Goal: Task Accomplishment & Management: Manage account settings

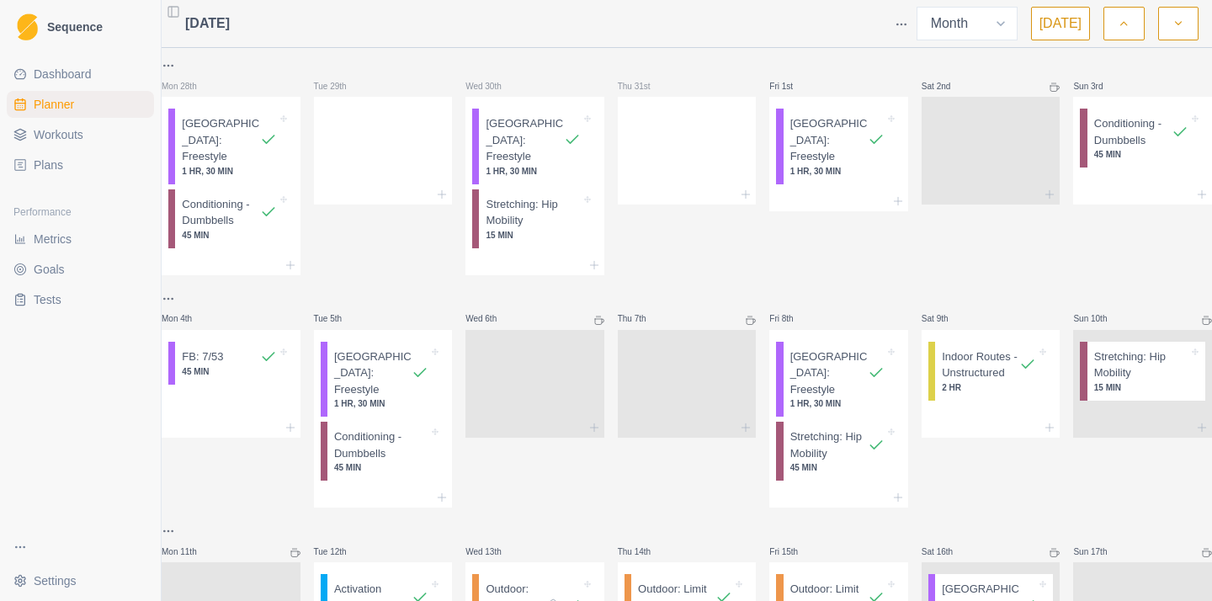
select select "month"
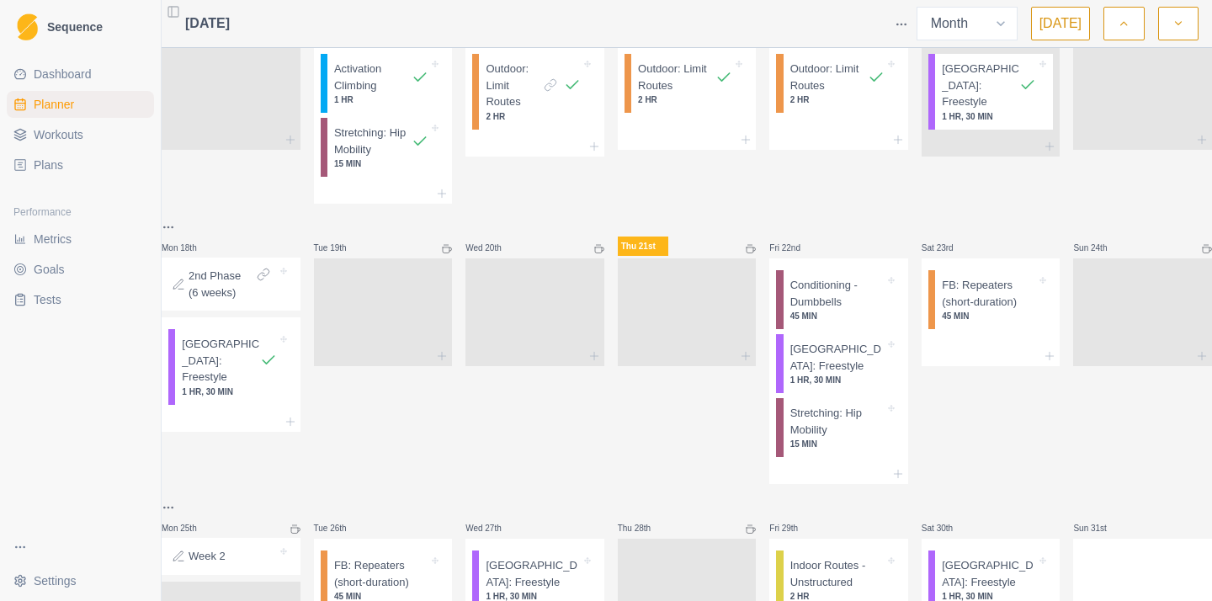
scroll to position [587, 0]
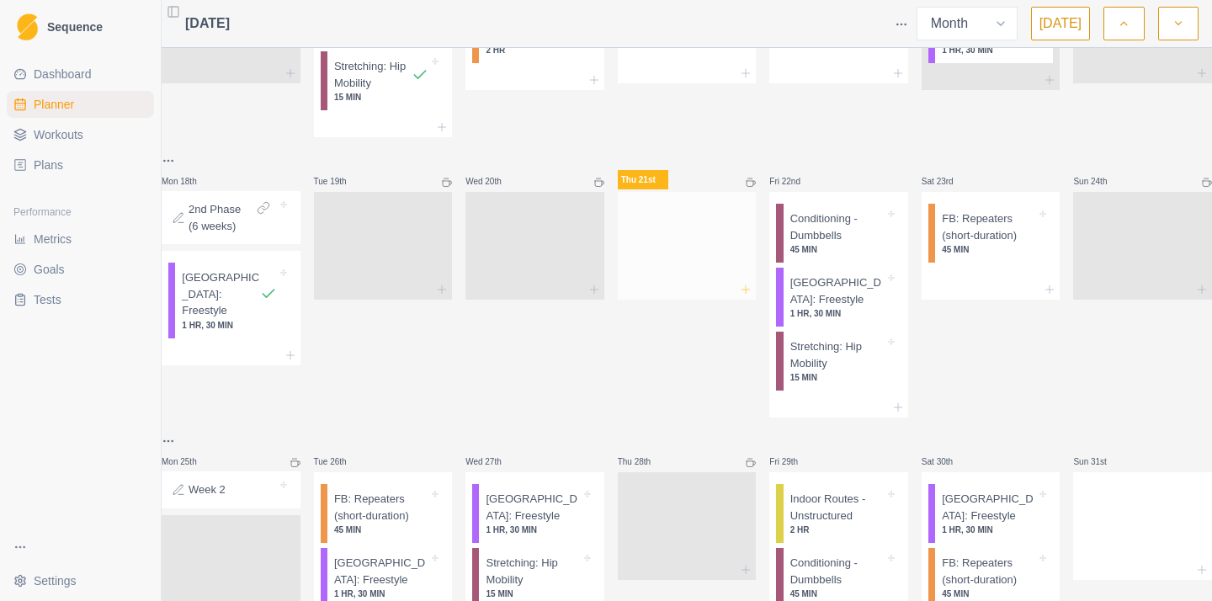
click at [746, 283] on icon at bounding box center [745, 289] width 13 height 13
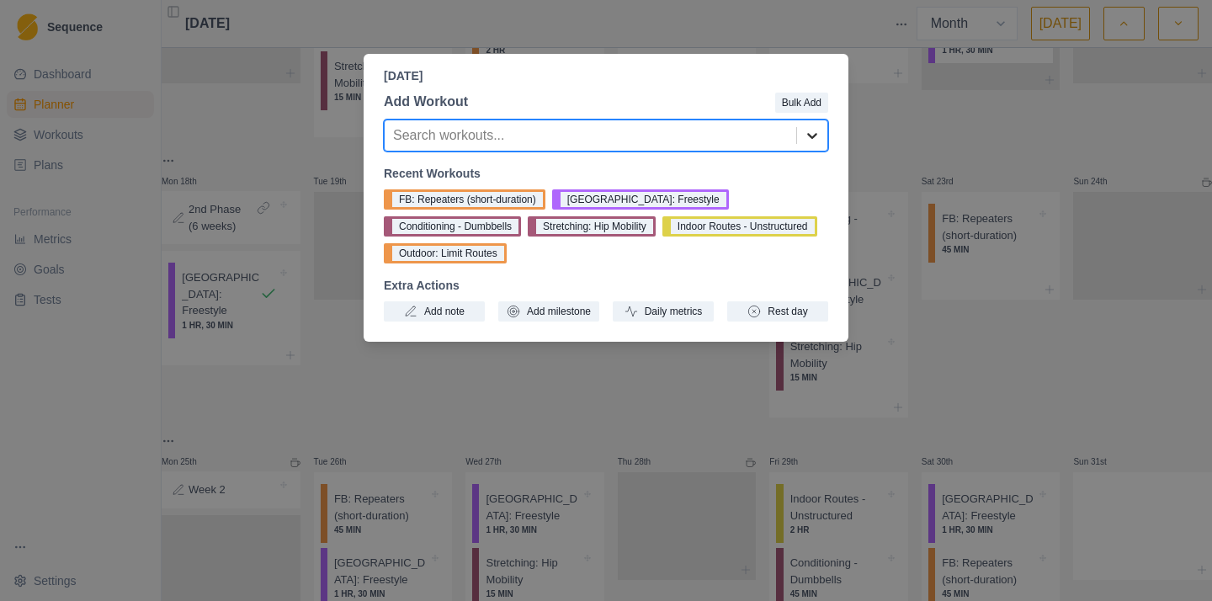
click at [812, 136] on icon at bounding box center [812, 135] width 17 height 17
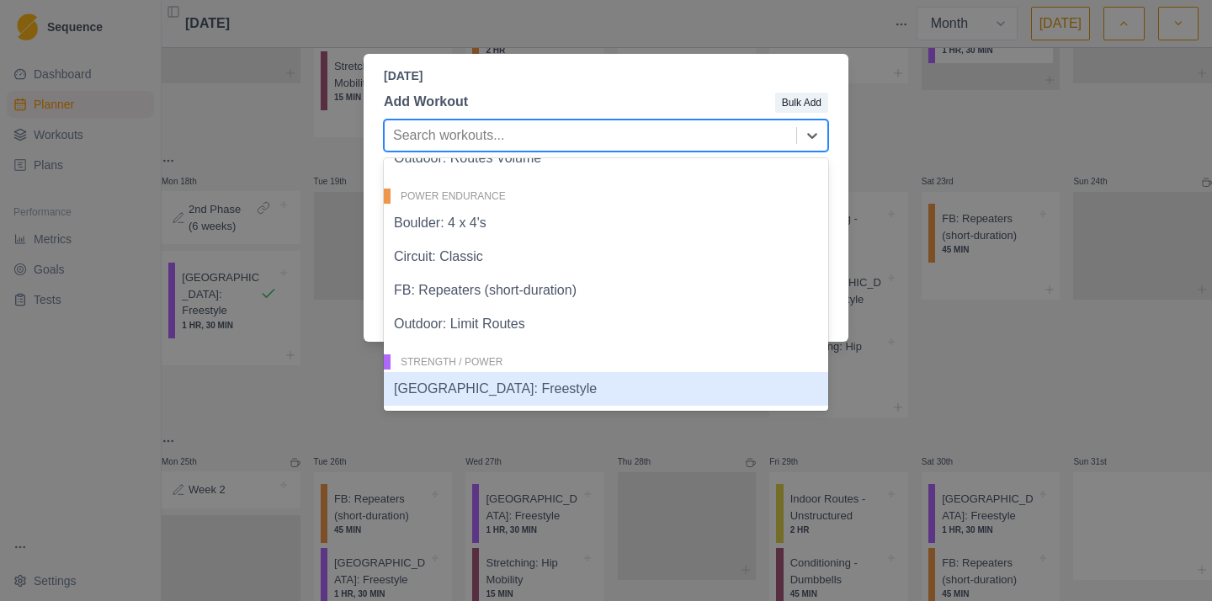
scroll to position [542, 0]
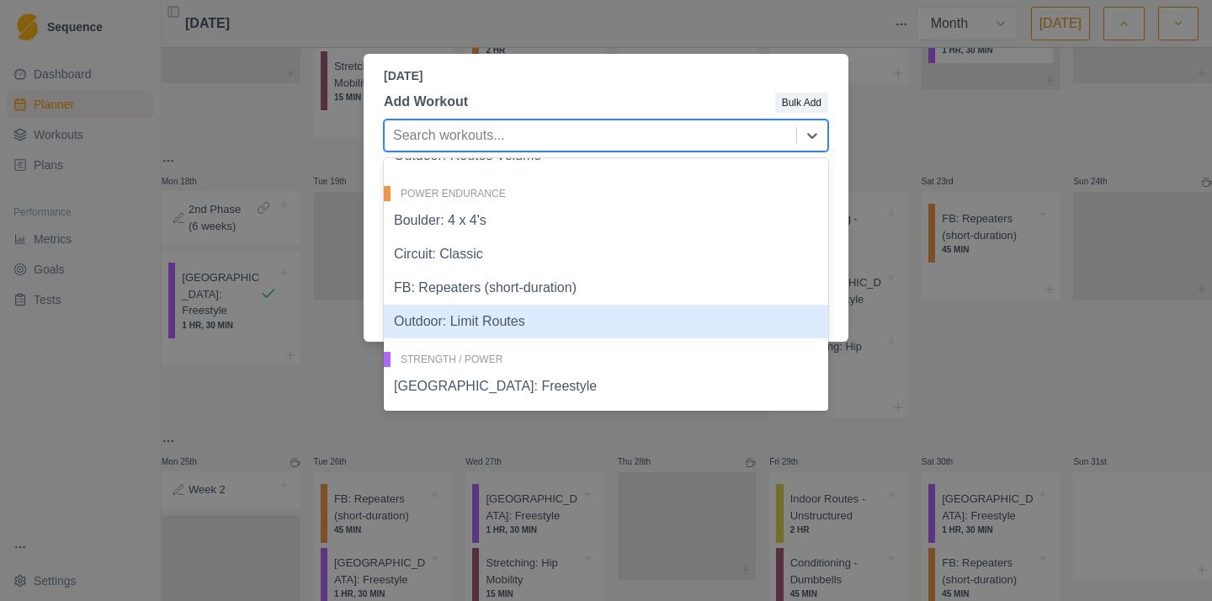
click at [84, 432] on div "[DATE] Add Workout Bulk Add Outdoor: Limit Routes, 16 of 23. 23 results availab…" at bounding box center [606, 300] width 1212 height 601
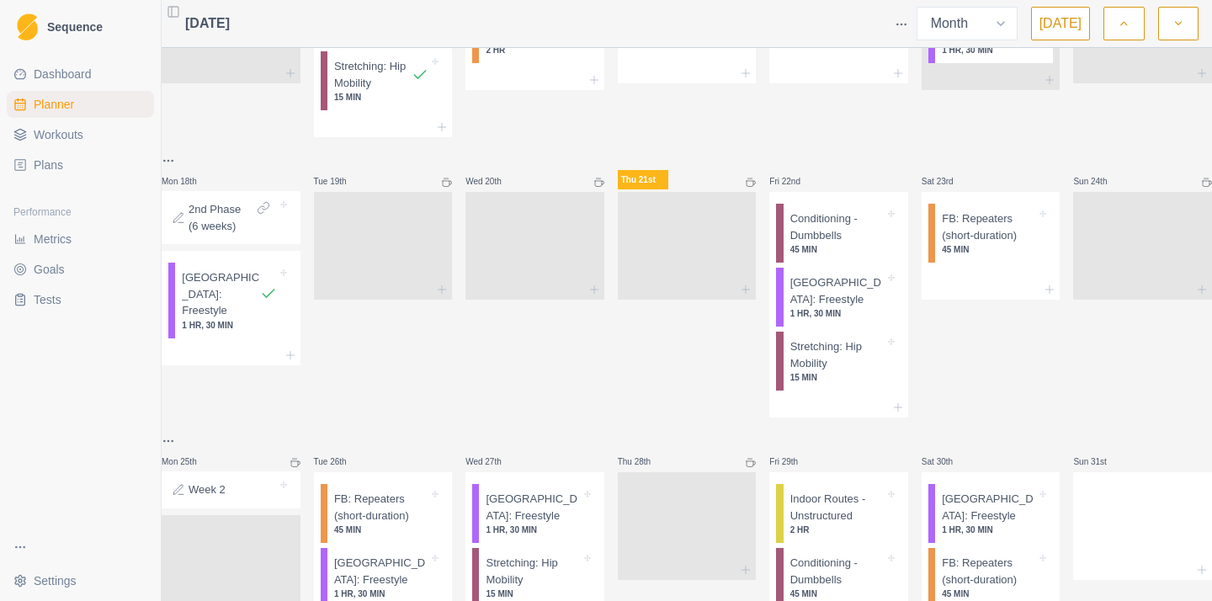
click at [93, 139] on link "Workouts" at bounding box center [80, 134] width 147 height 27
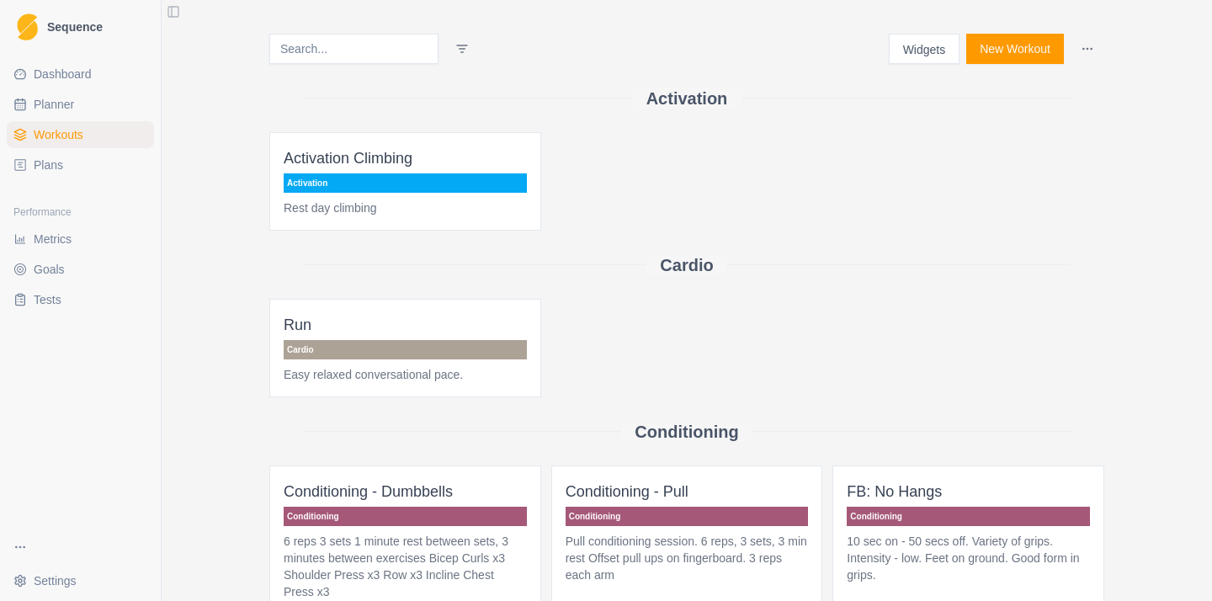
click at [1028, 52] on button "New Workout" at bounding box center [1015, 49] width 98 height 30
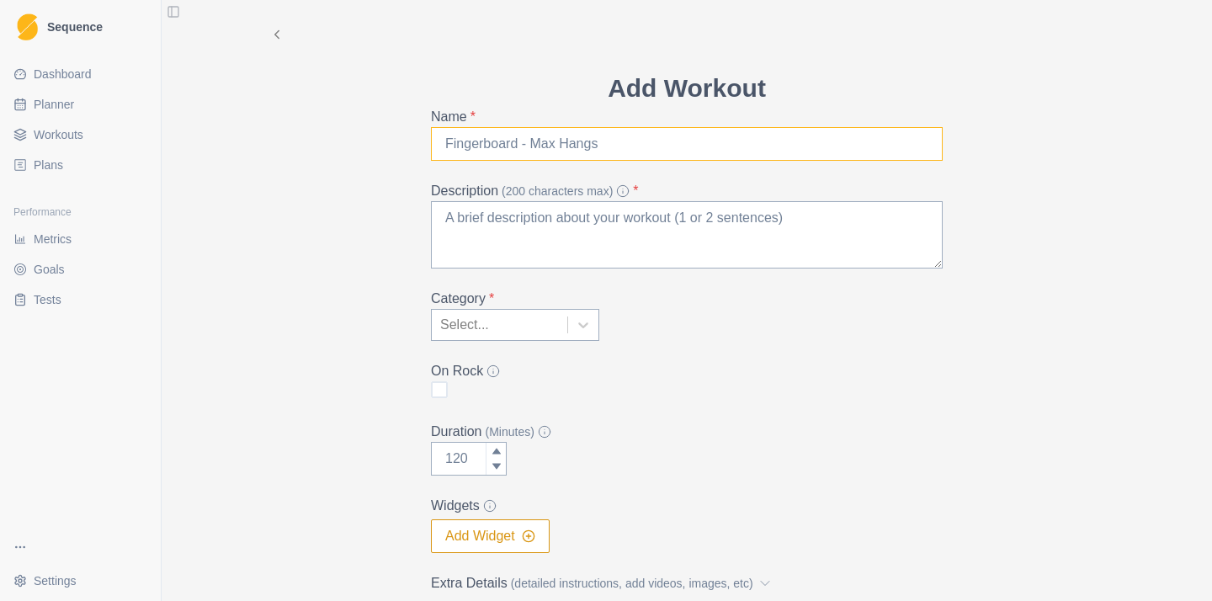
click at [507, 156] on input "Name *" at bounding box center [687, 144] width 512 height 34
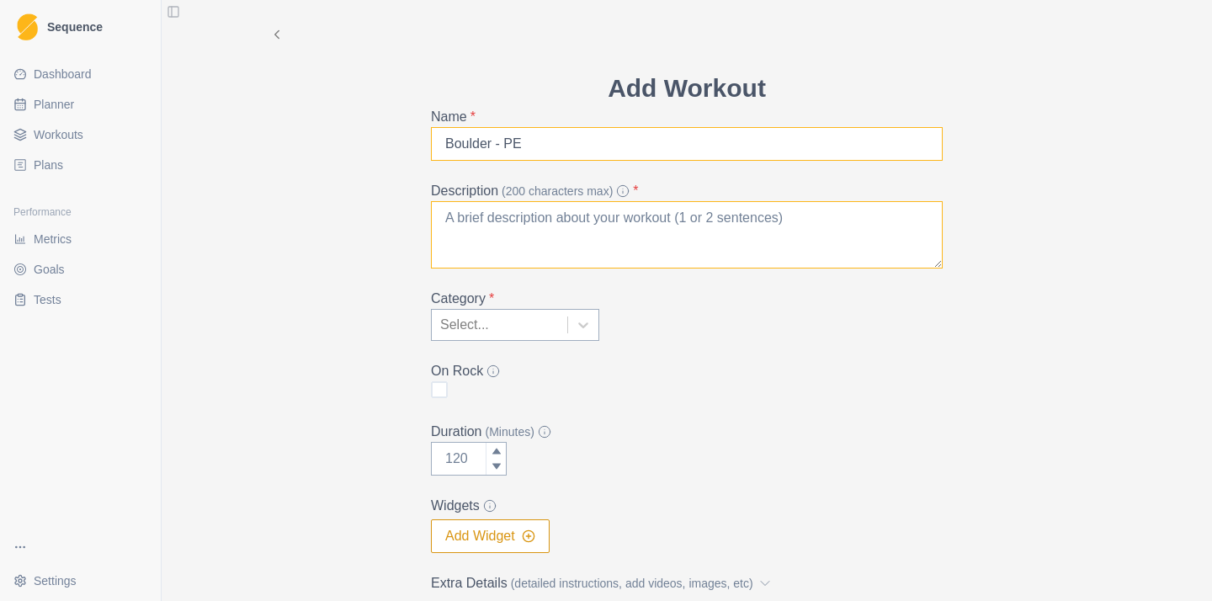
type input "Boulder - PE"
click at [528, 245] on textarea "Description (200 characters max) *" at bounding box center [687, 234] width 512 height 67
type textarea "Power endurance boulder session."
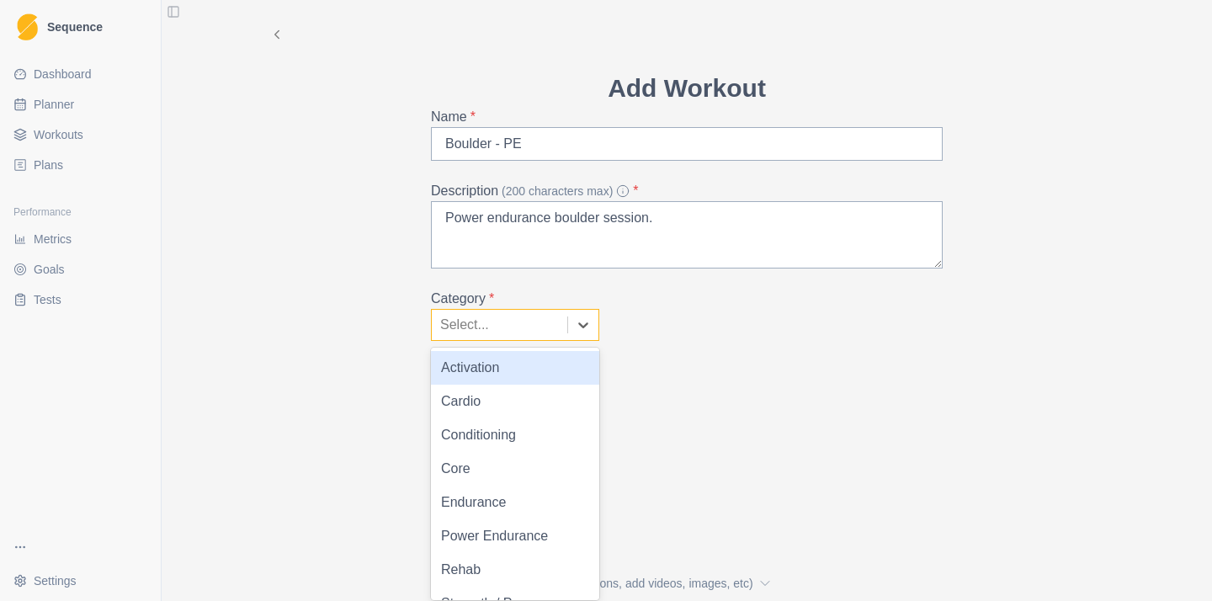
click at [493, 328] on div at bounding box center [499, 325] width 119 height 24
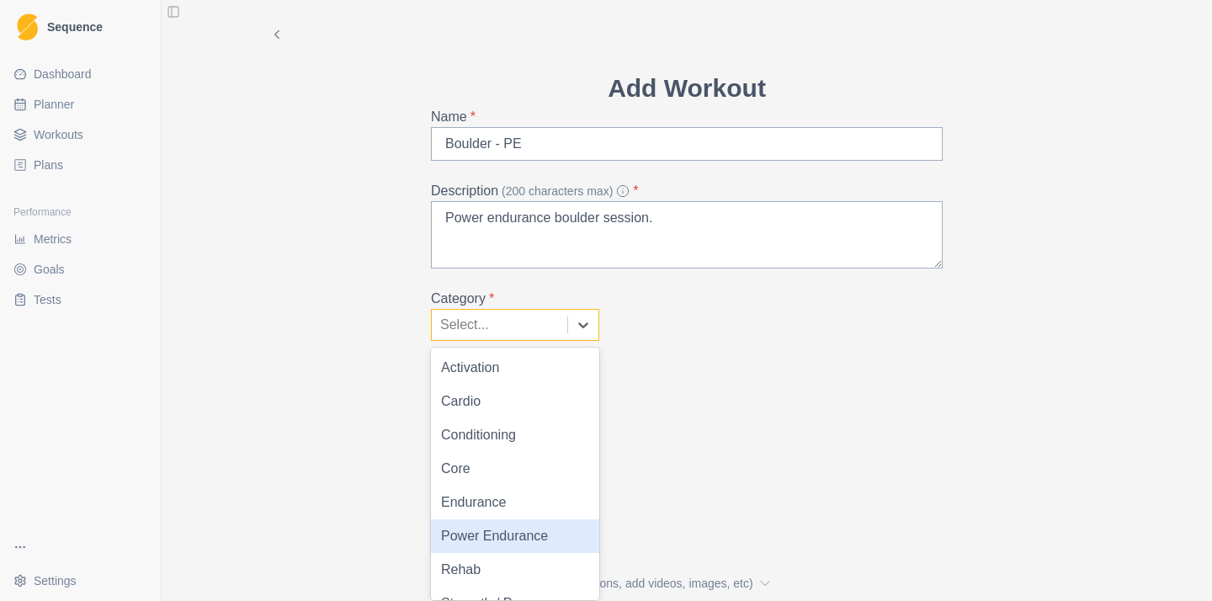
click at [510, 539] on div "Power Endurance" at bounding box center [515, 536] width 168 height 34
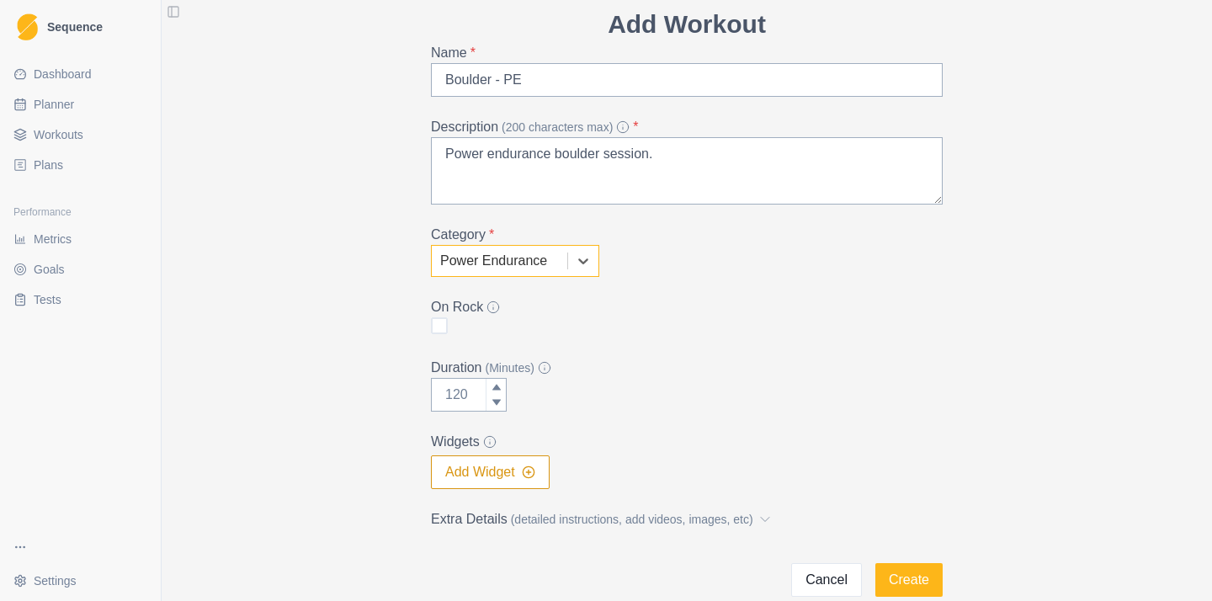
scroll to position [84, 0]
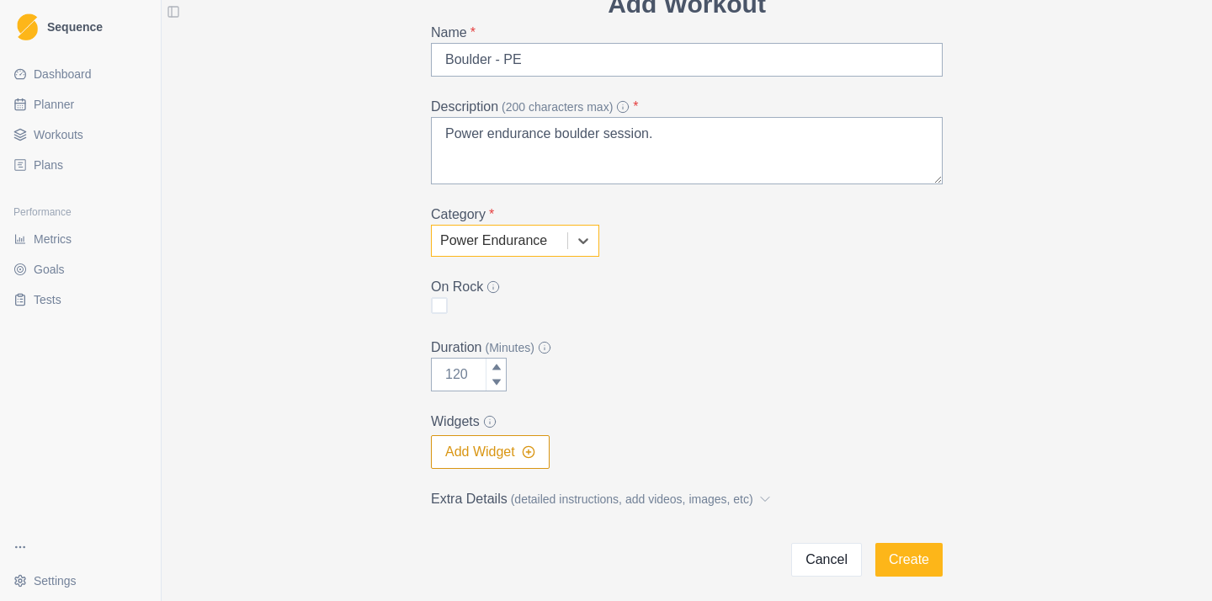
click at [485, 458] on button "Add Widget" at bounding box center [490, 452] width 119 height 34
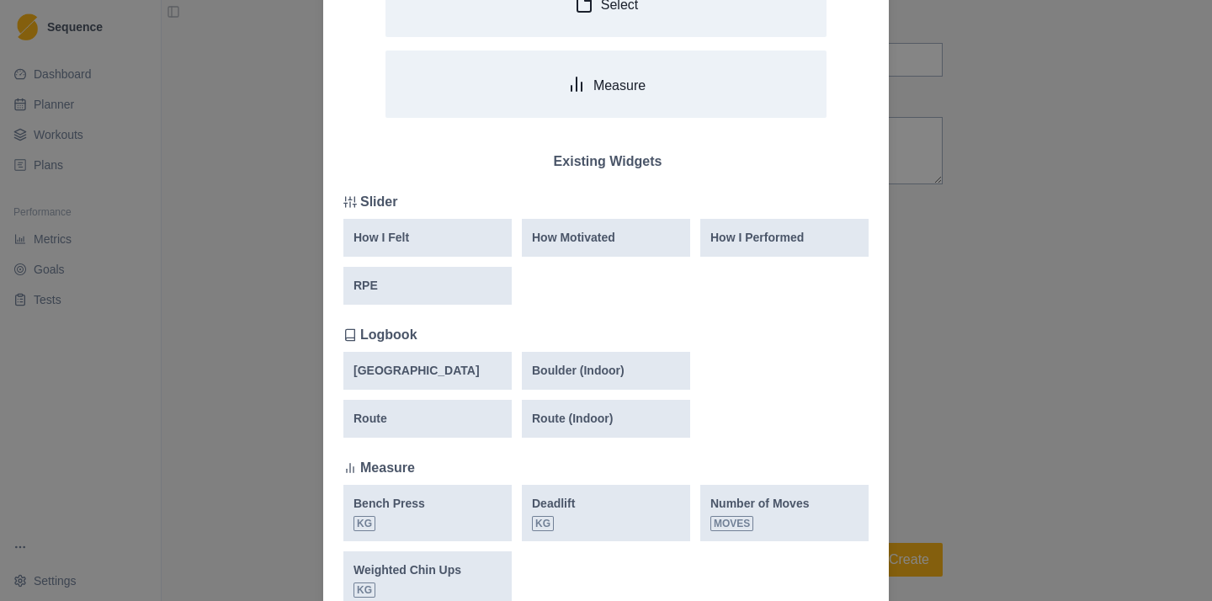
scroll to position [172, 0]
click at [417, 237] on div "How I Felt" at bounding box center [427, 236] width 148 height 18
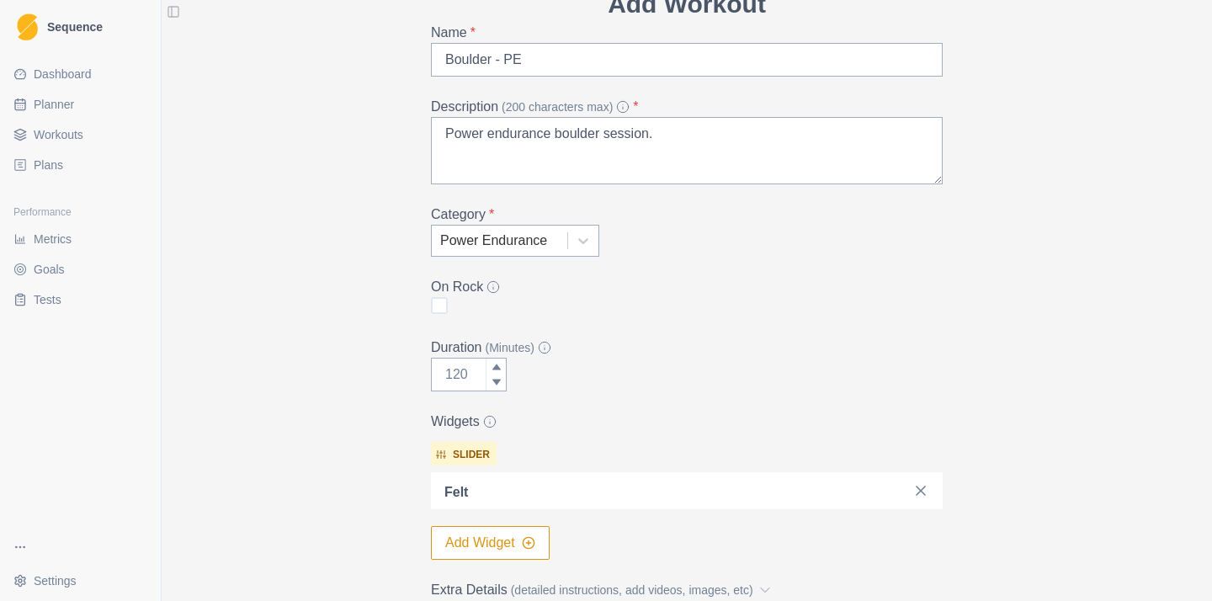
click at [470, 549] on button "Add Widget" at bounding box center [490, 543] width 119 height 34
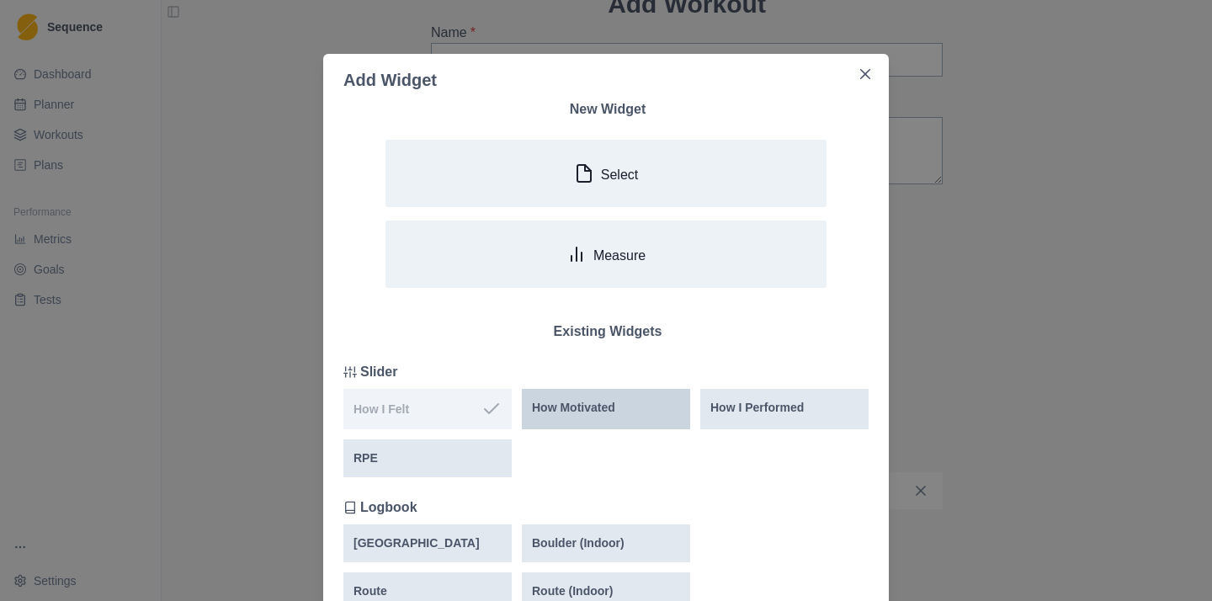
click at [597, 417] on div "How Motivated" at bounding box center [606, 409] width 168 height 40
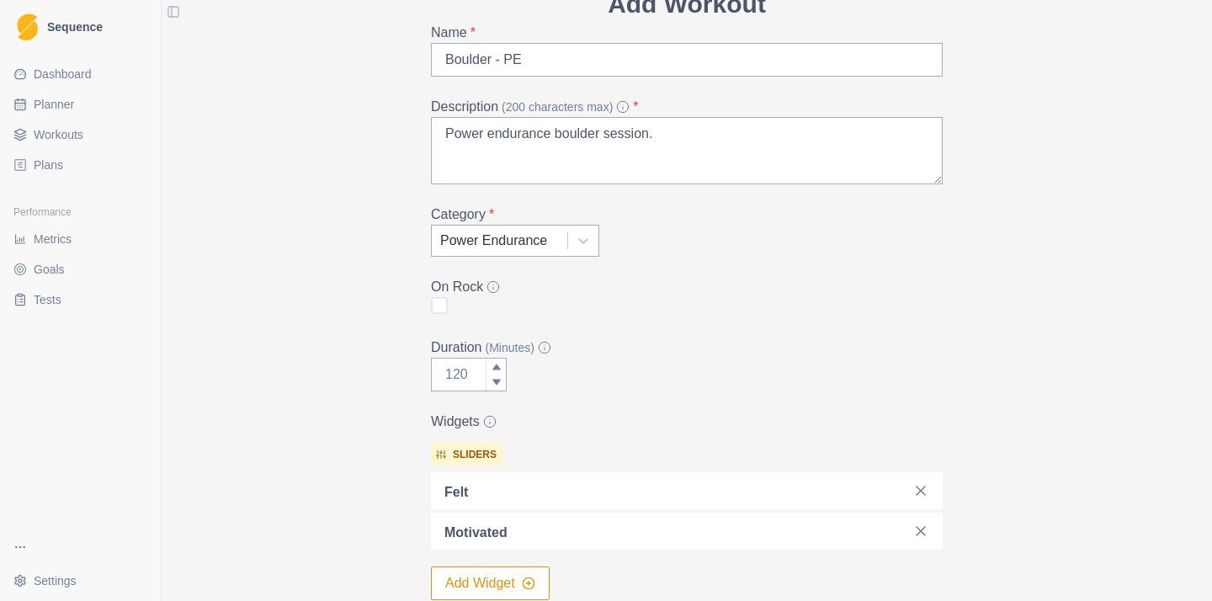
click at [523, 574] on button "Add Widget" at bounding box center [490, 583] width 119 height 34
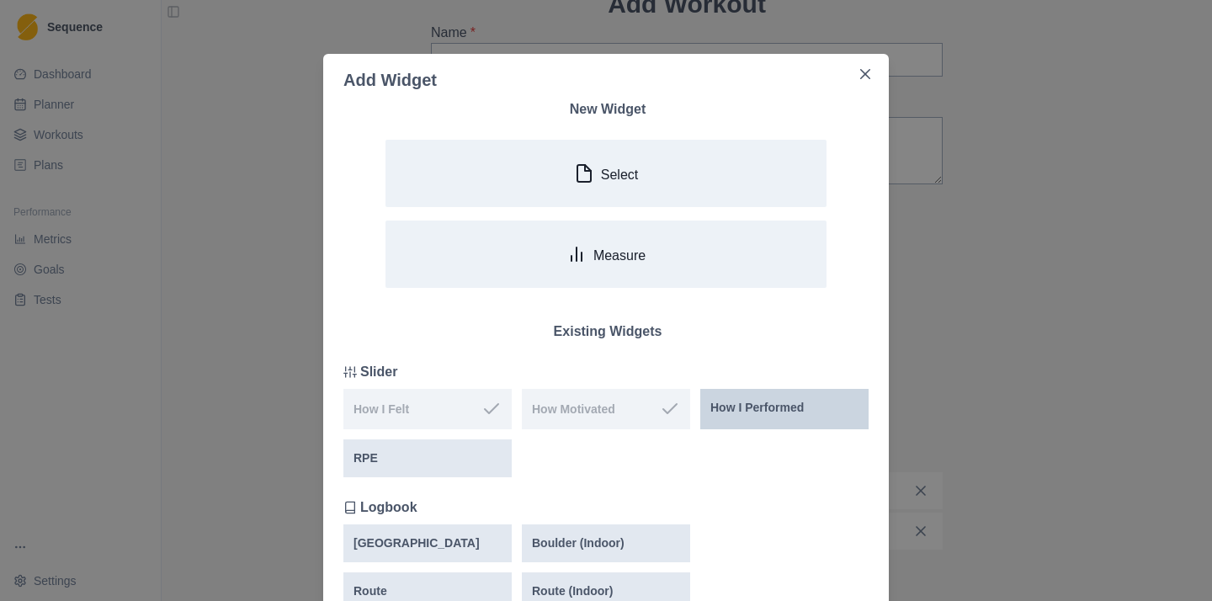
click at [756, 416] on p "How I Performed" at bounding box center [756, 408] width 93 height 18
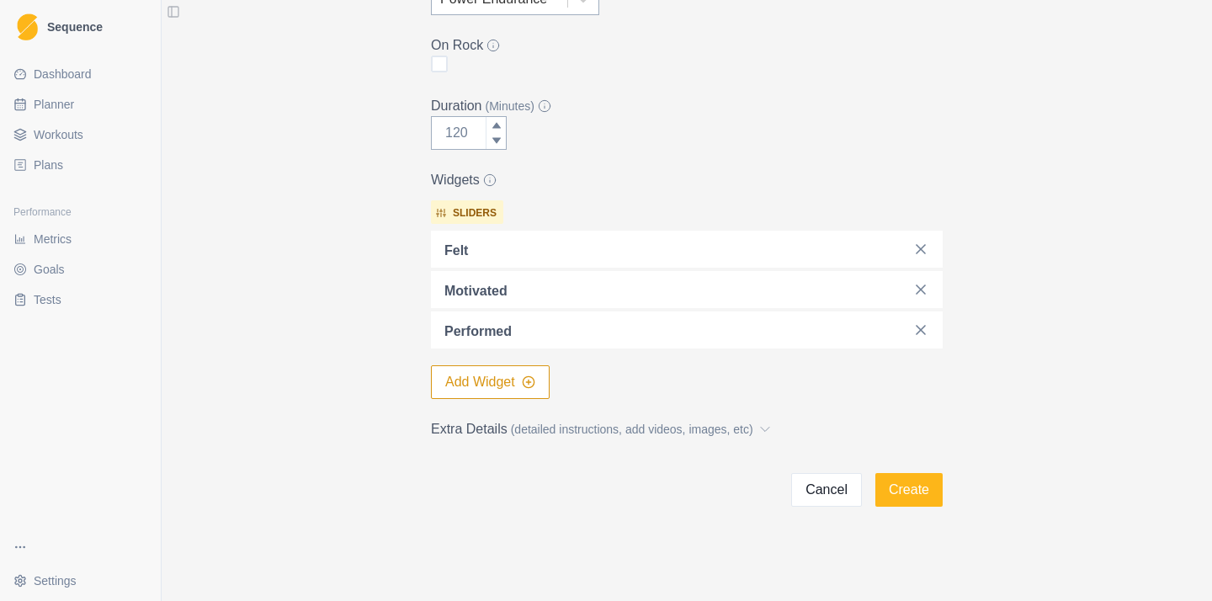
click at [511, 385] on button "Add Widget" at bounding box center [490, 382] width 119 height 34
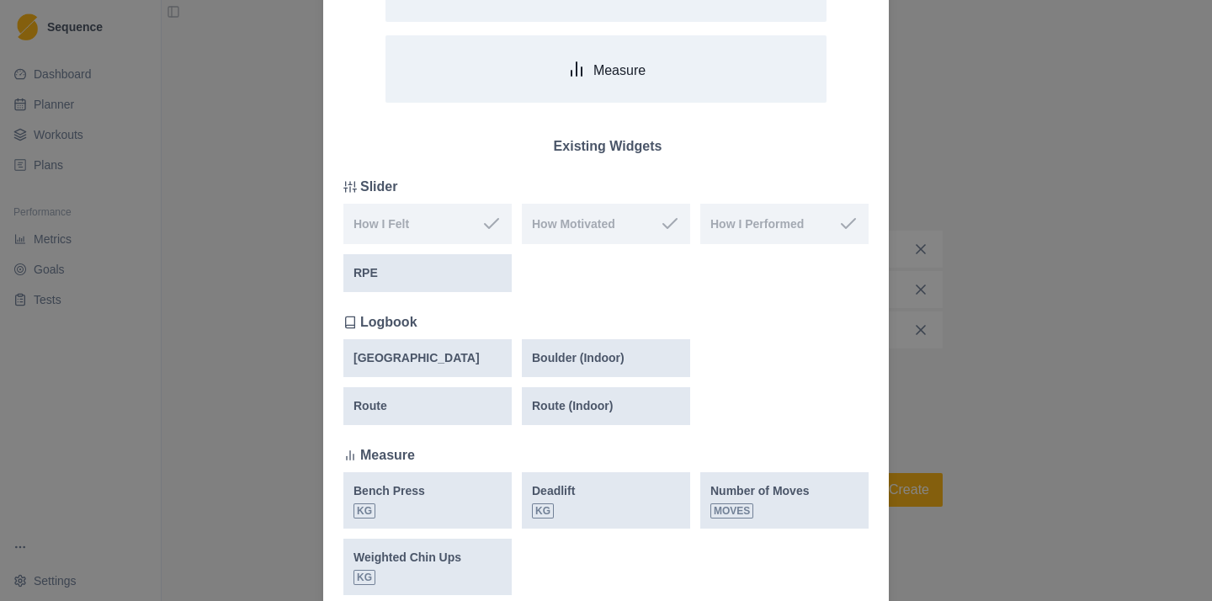
scroll to position [186, 0]
click at [614, 364] on p "Boulder (Indoor)" at bounding box center [578, 357] width 93 height 18
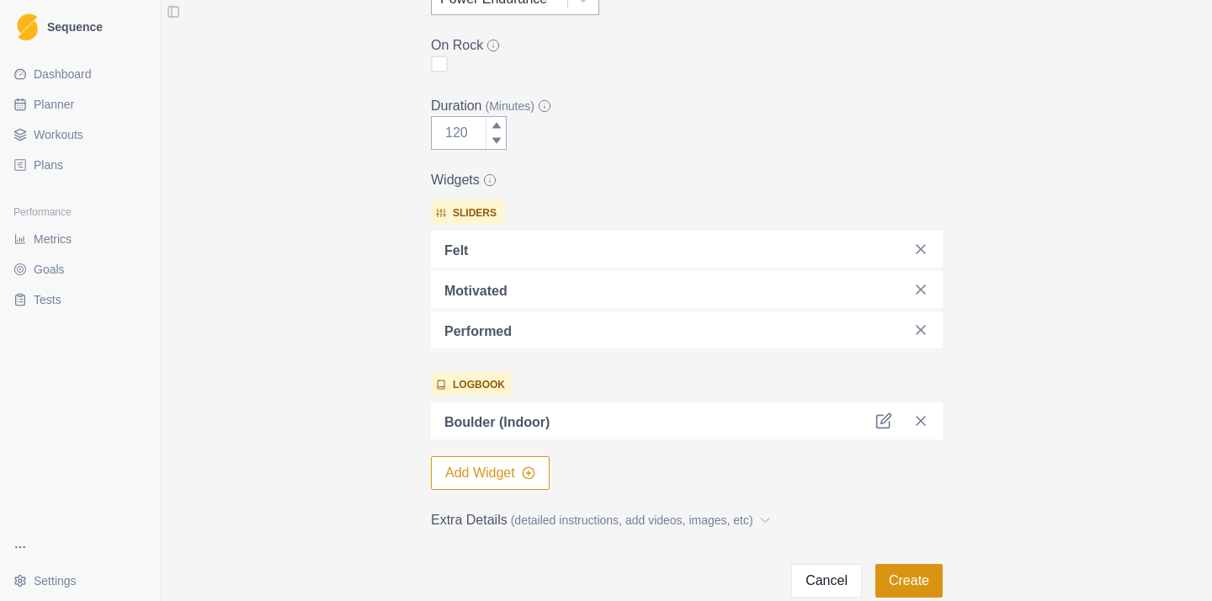
click at [915, 577] on button "Create" at bounding box center [908, 581] width 67 height 34
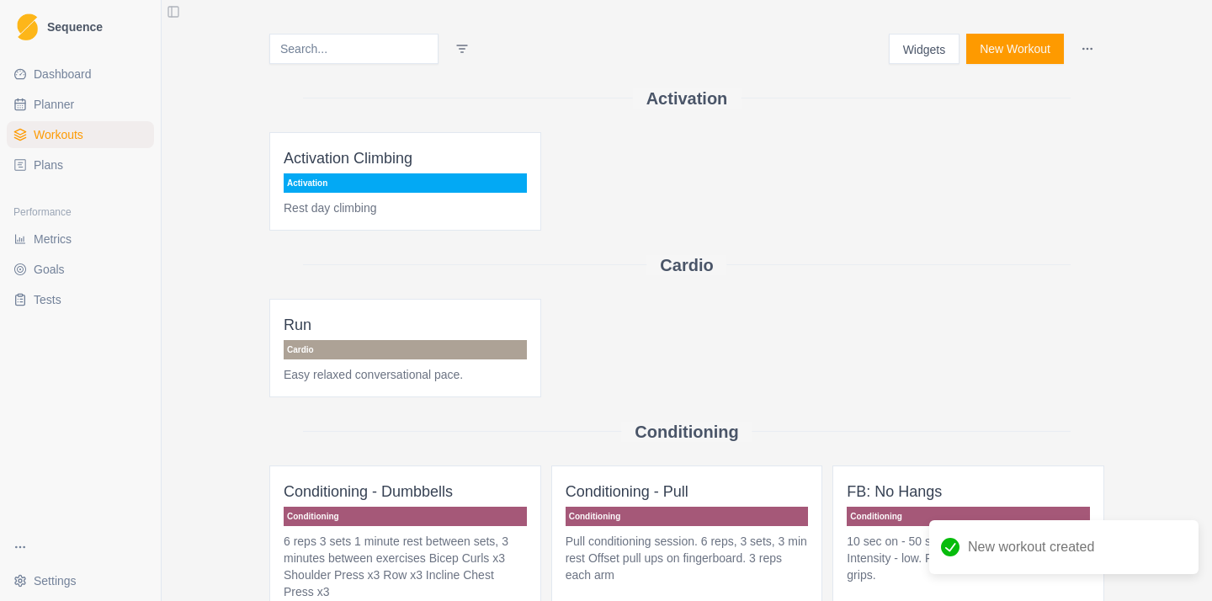
click at [73, 109] on span "Planner" at bounding box center [54, 104] width 40 height 17
select select "month"
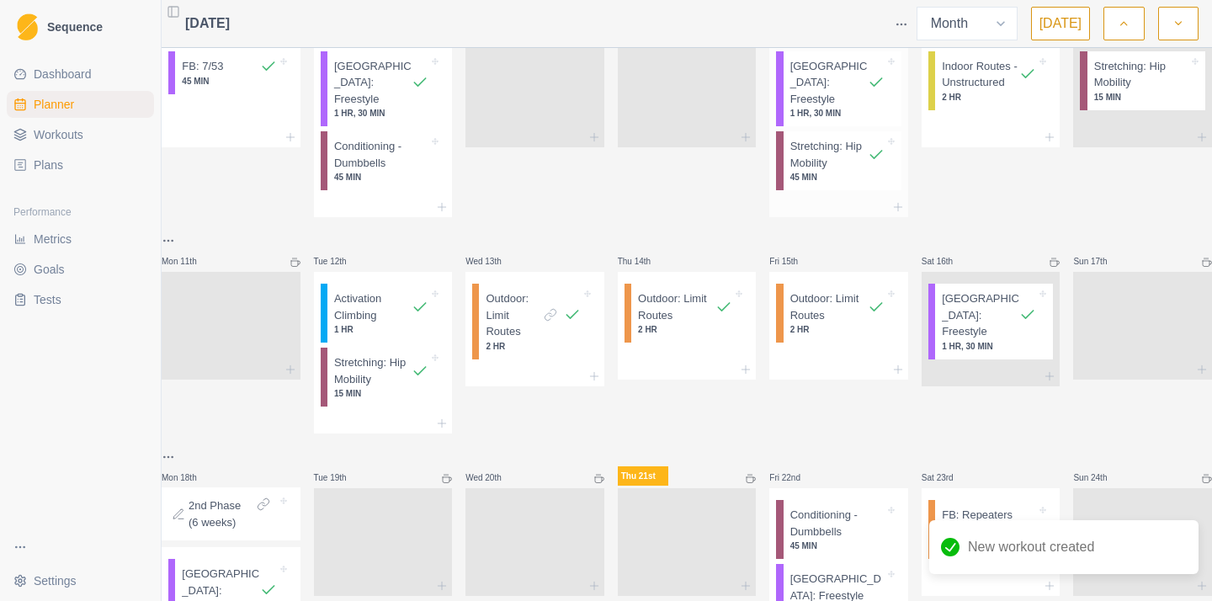
scroll to position [433, 0]
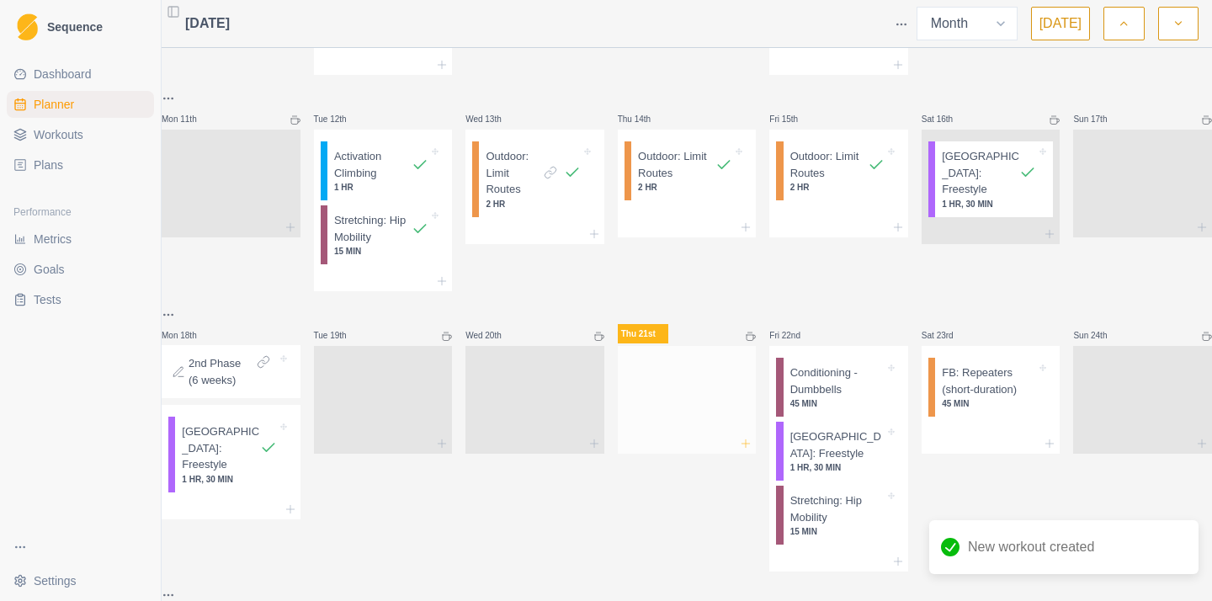
click at [744, 437] on icon at bounding box center [745, 443] width 13 height 13
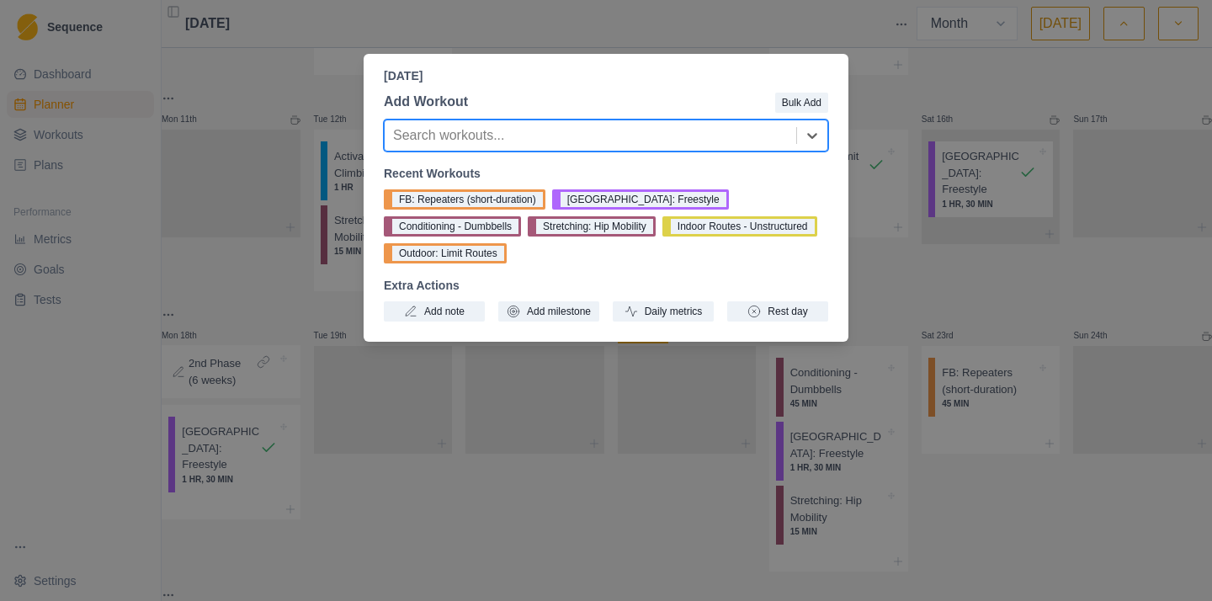
click at [797, 151] on div "Search workouts..." at bounding box center [606, 136] width 444 height 32
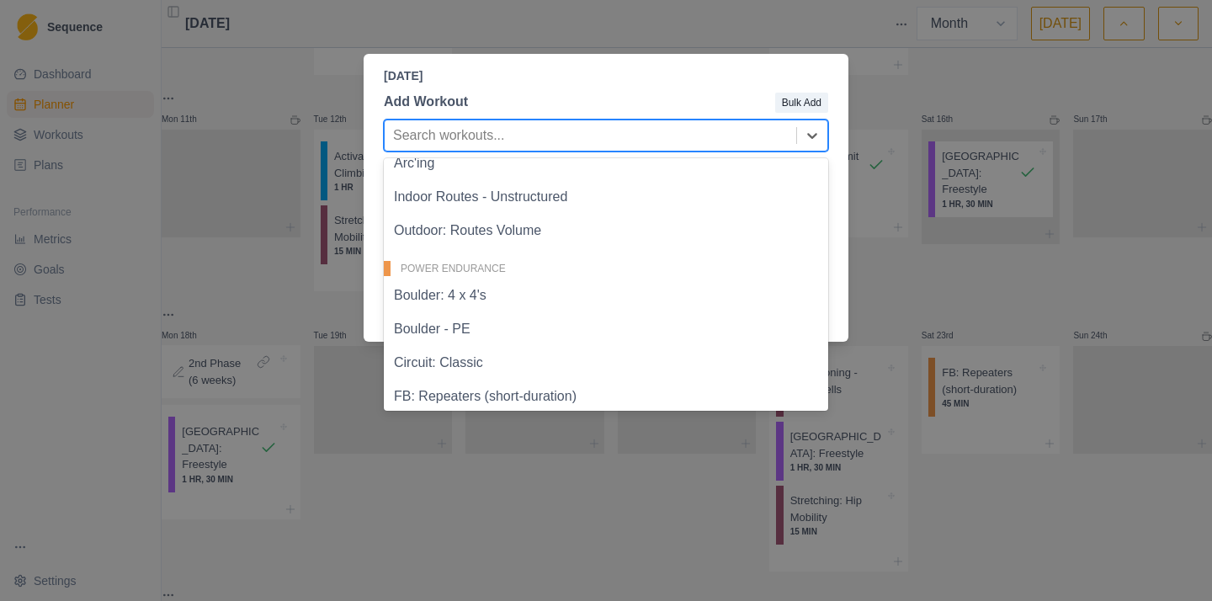
scroll to position [490, 0]
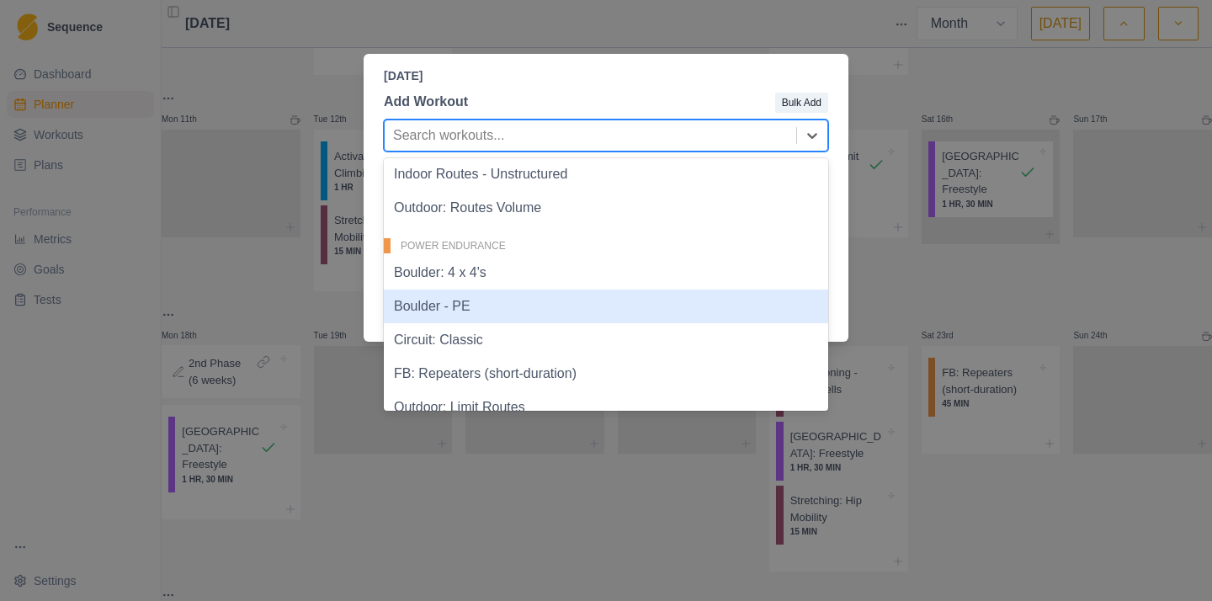
click at [514, 309] on div "Boulder - PE" at bounding box center [606, 307] width 444 height 34
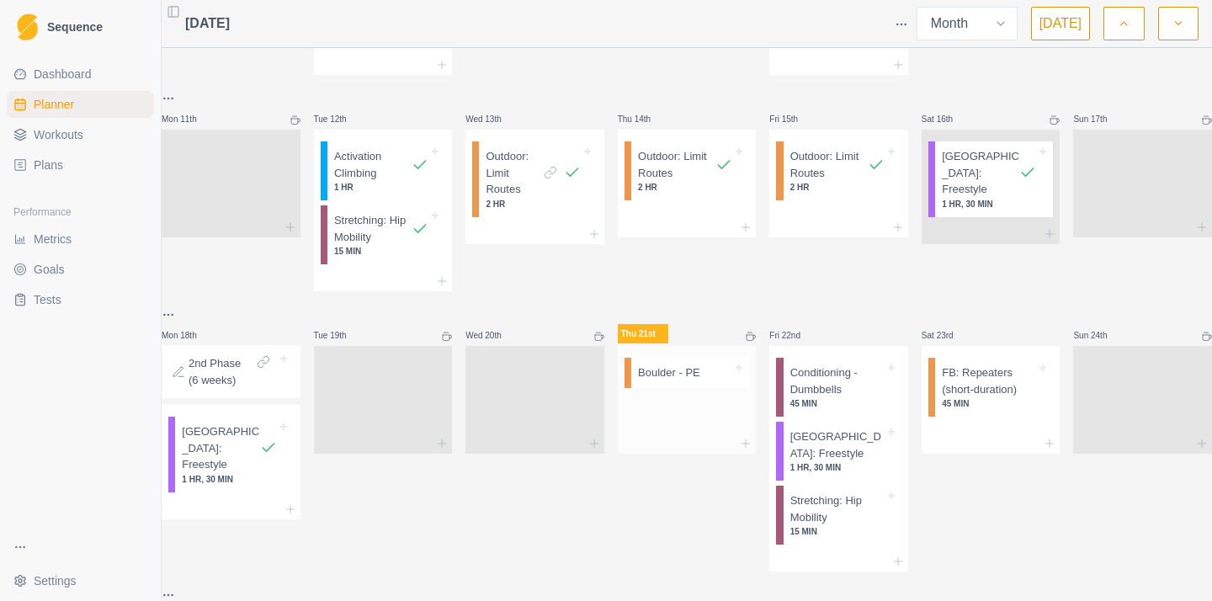
click at [681, 360] on div "Boulder - PE" at bounding box center [690, 373] width 118 height 30
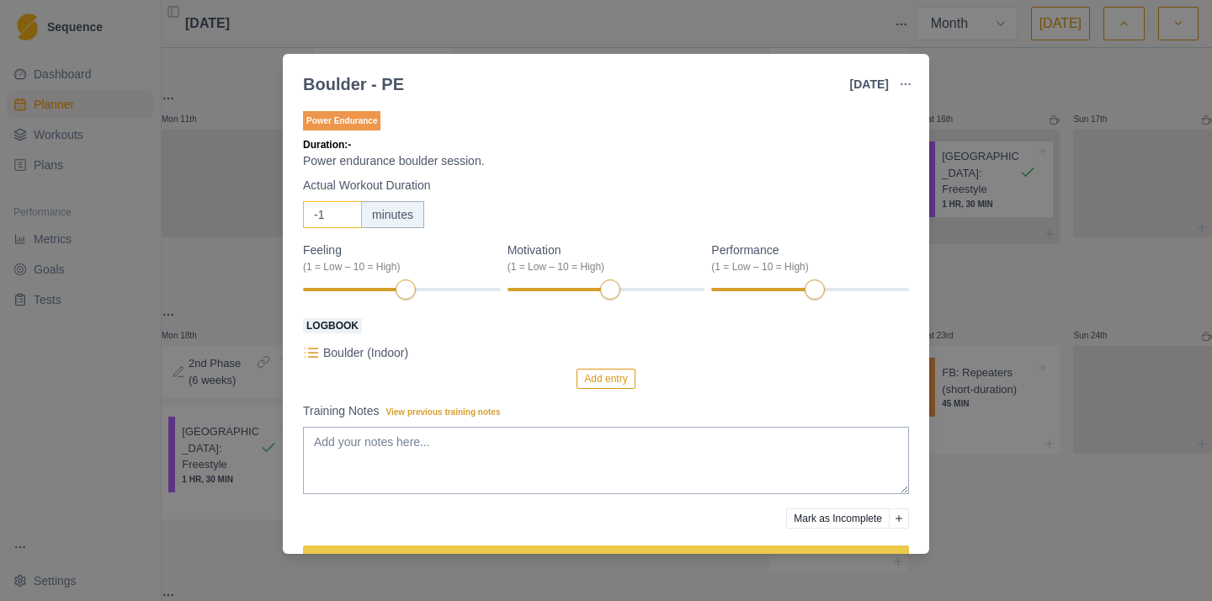
type input "-1"
click at [337, 219] on input "-1" at bounding box center [332, 214] width 59 height 27
type input "120"
click at [469, 448] on textarea "Training Notes View previous training notes" at bounding box center [606, 460] width 606 height 67
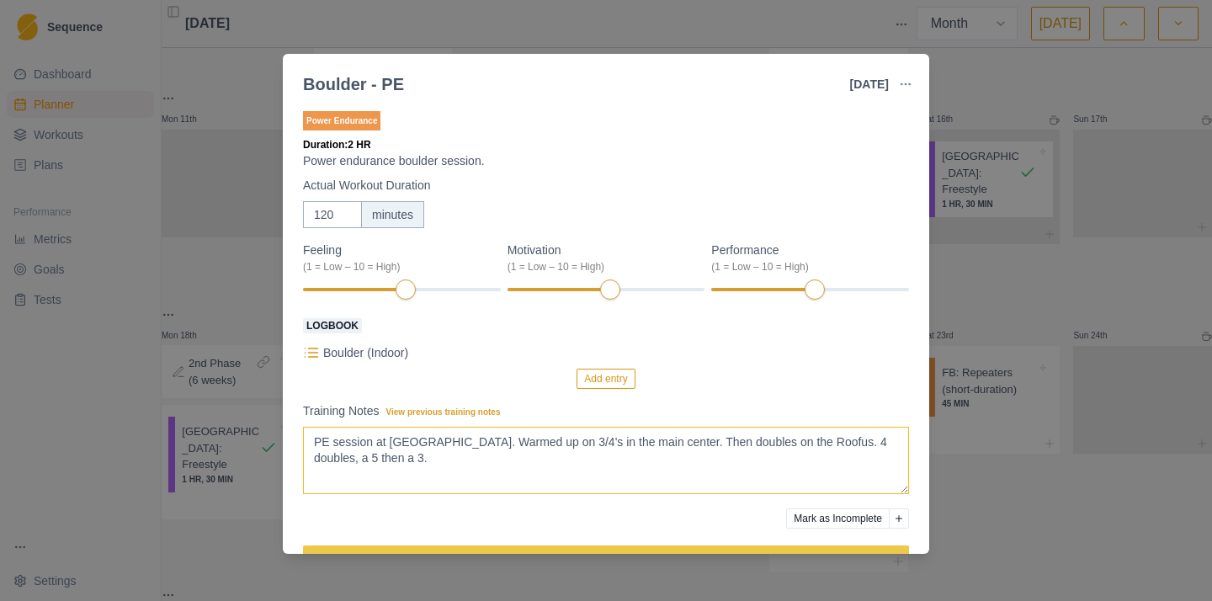
scroll to position [49, 0]
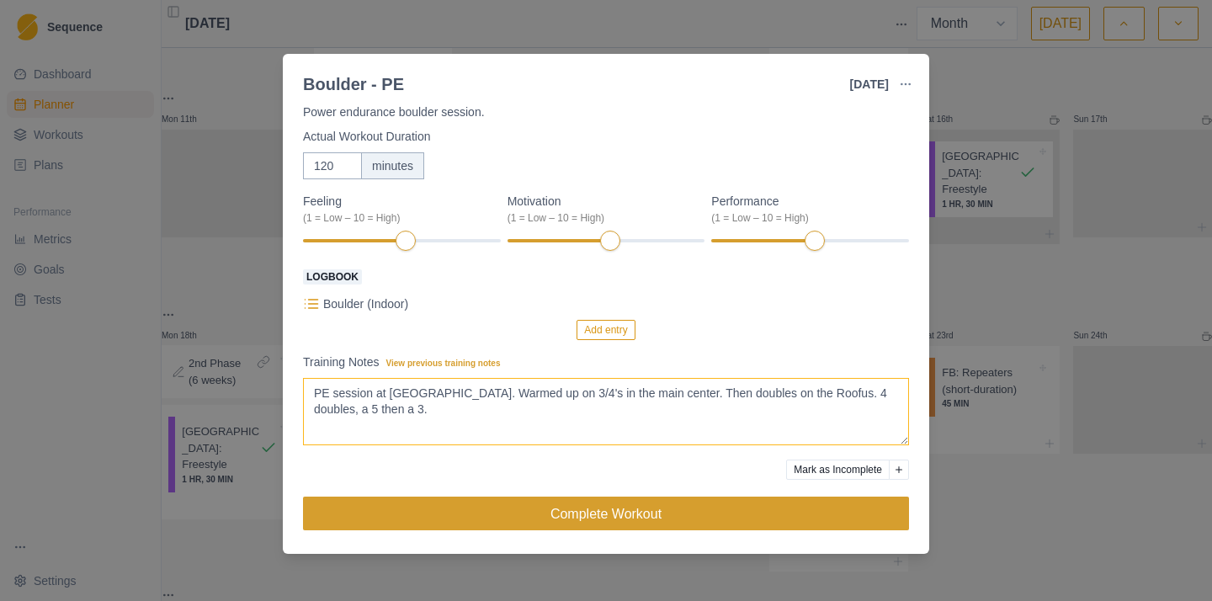
type textarea "PE session at [GEOGRAPHIC_DATA]. Warmed up on 3/4's in the main center. Then do…"
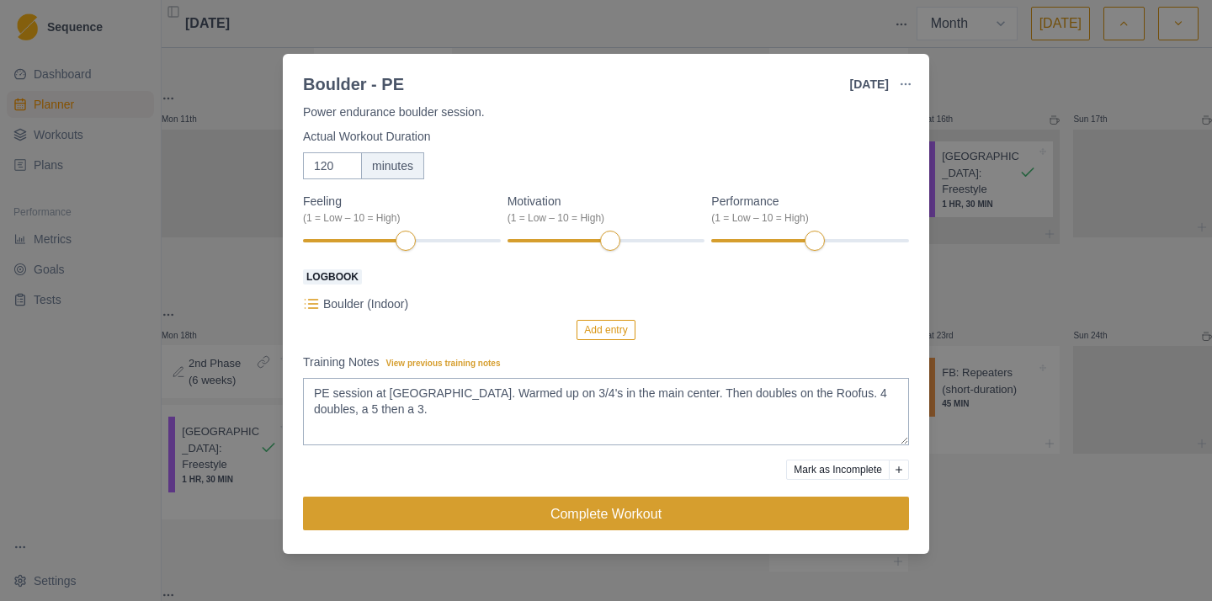
click at [616, 523] on button "Complete Workout" at bounding box center [606, 514] width 606 height 34
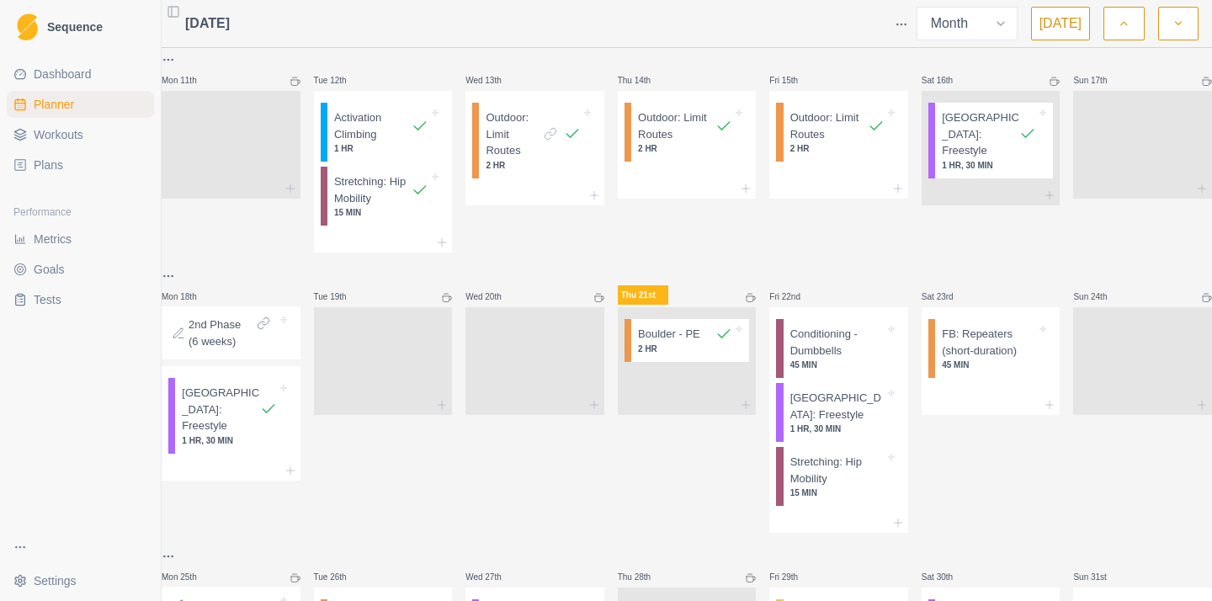
scroll to position [472, 0]
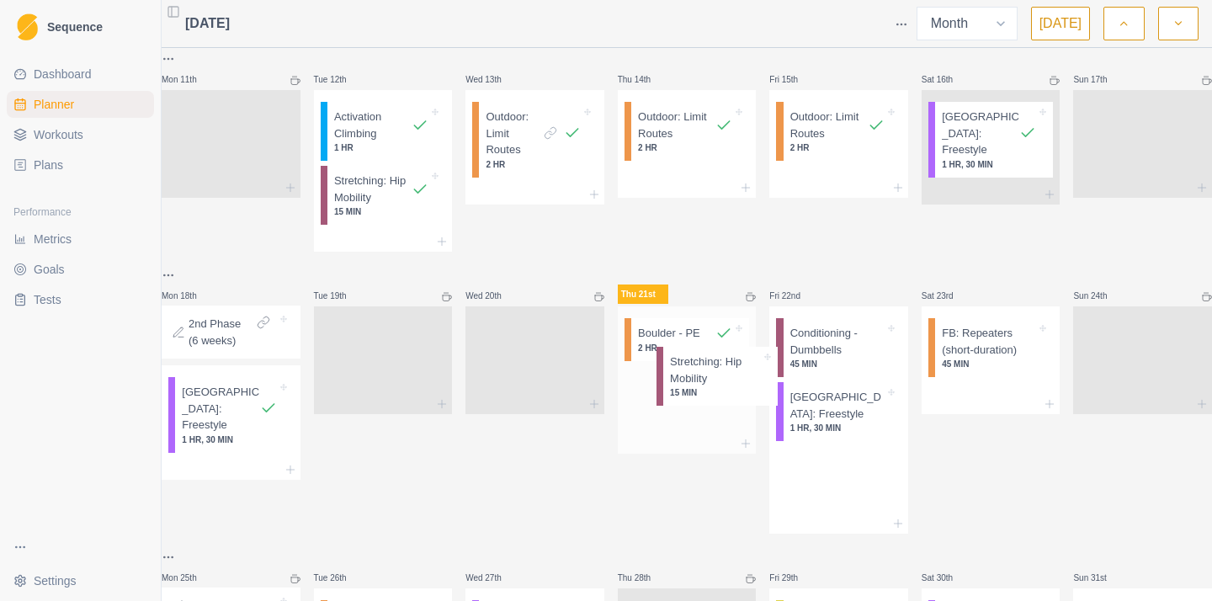
drag, startPoint x: 808, startPoint y: 480, endPoint x: 680, endPoint y: 392, distance: 155.0
click at [680, 392] on div "Mon 28th Boulder: Freestyle 1 HR, 30 MIN Conditioning - Dumbbells 45 MIN Tue 29…" at bounding box center [687, 198] width 1050 height 1230
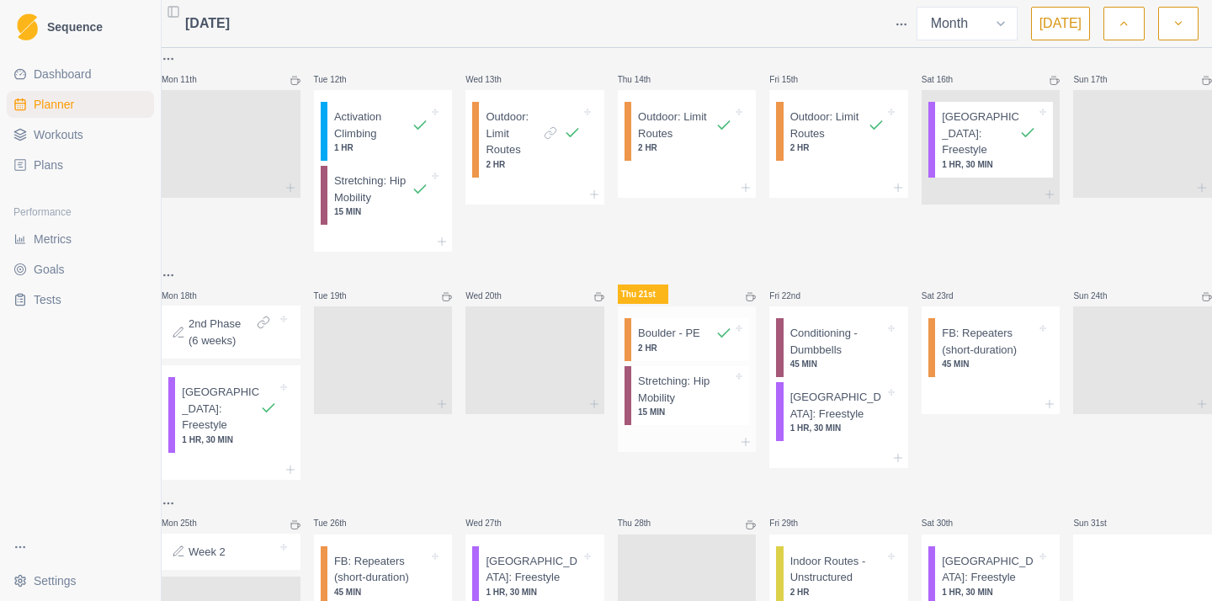
click at [671, 380] on p "Stretching: Hip Mobility" at bounding box center [685, 389] width 94 height 33
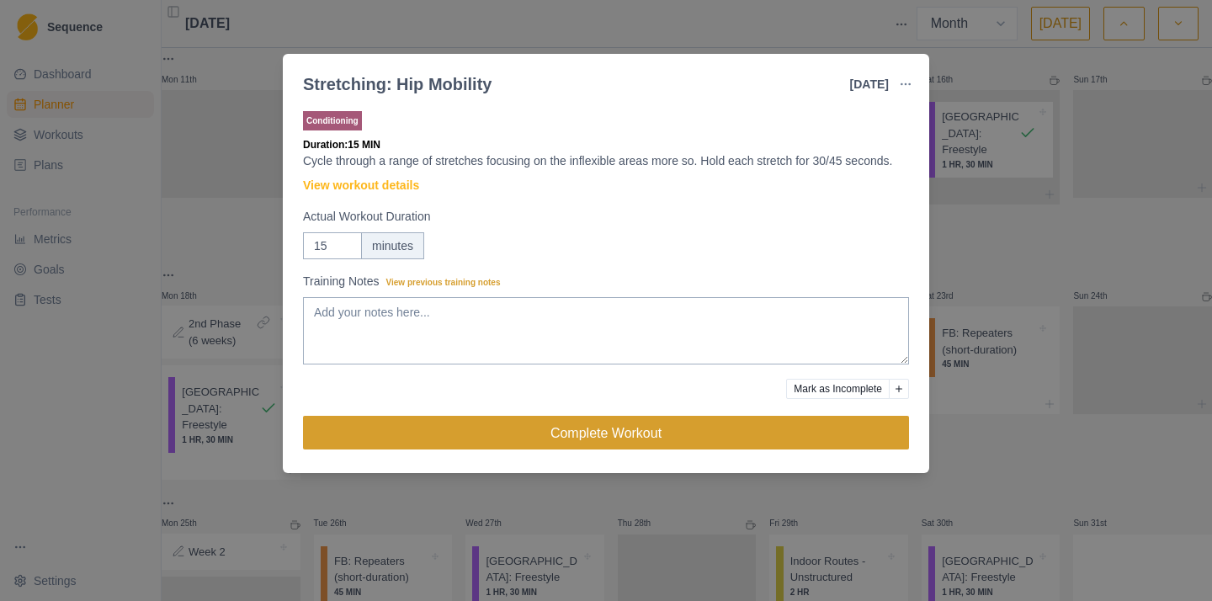
click at [688, 449] on button "Complete Workout" at bounding box center [606, 433] width 606 height 34
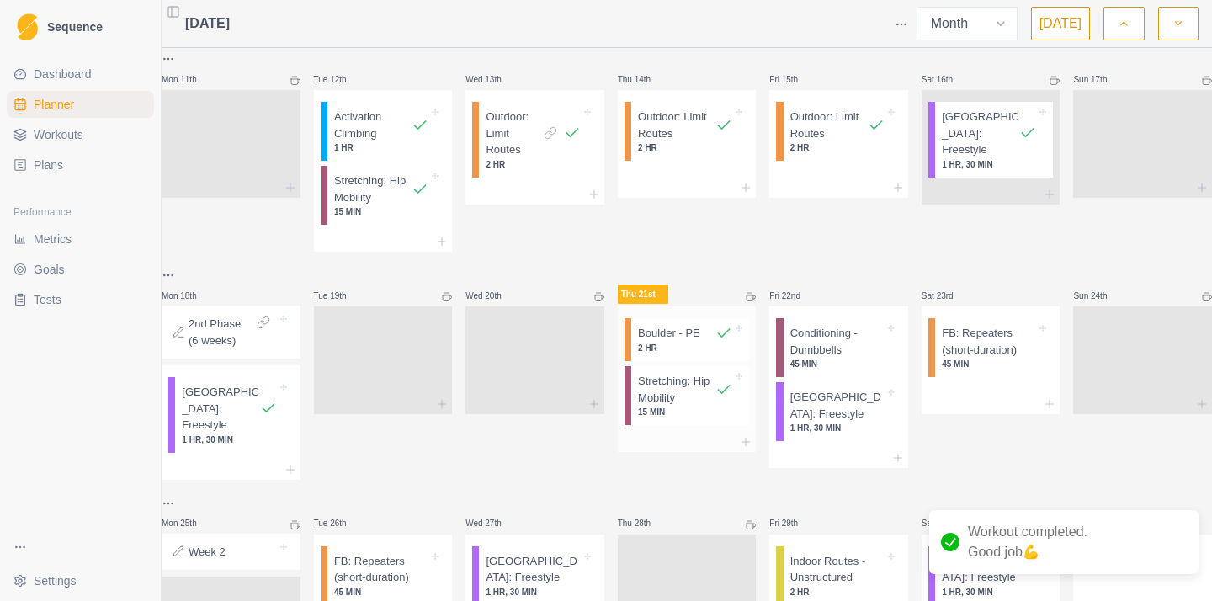
click at [669, 406] on p "15 MIN" at bounding box center [685, 412] width 94 height 13
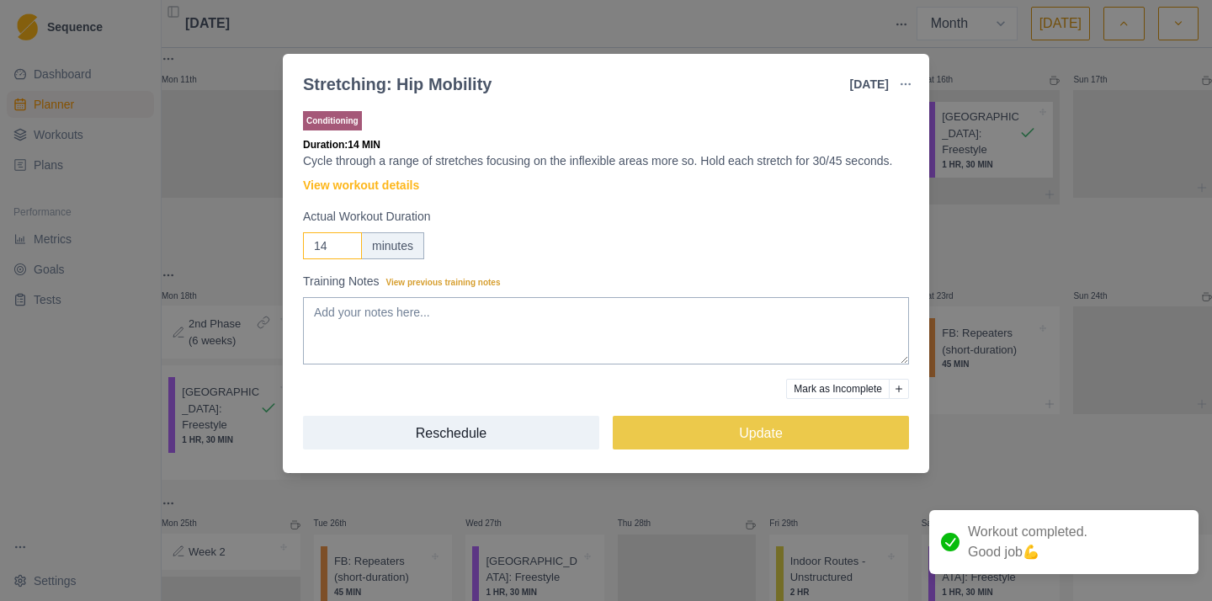
drag, startPoint x: 342, startPoint y: 266, endPoint x: 185, endPoint y: 266, distance: 156.5
click at [303, 259] on input "14" at bounding box center [332, 245] width 59 height 27
type input "1"
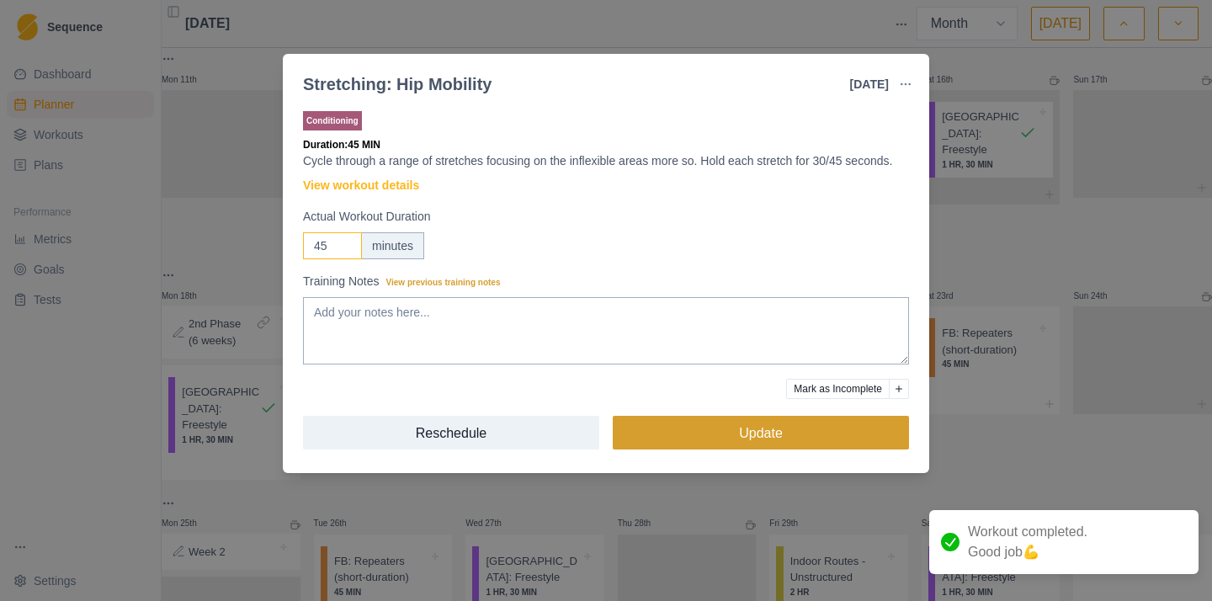
type input "45"
click at [722, 449] on button "Update" at bounding box center [761, 433] width 296 height 34
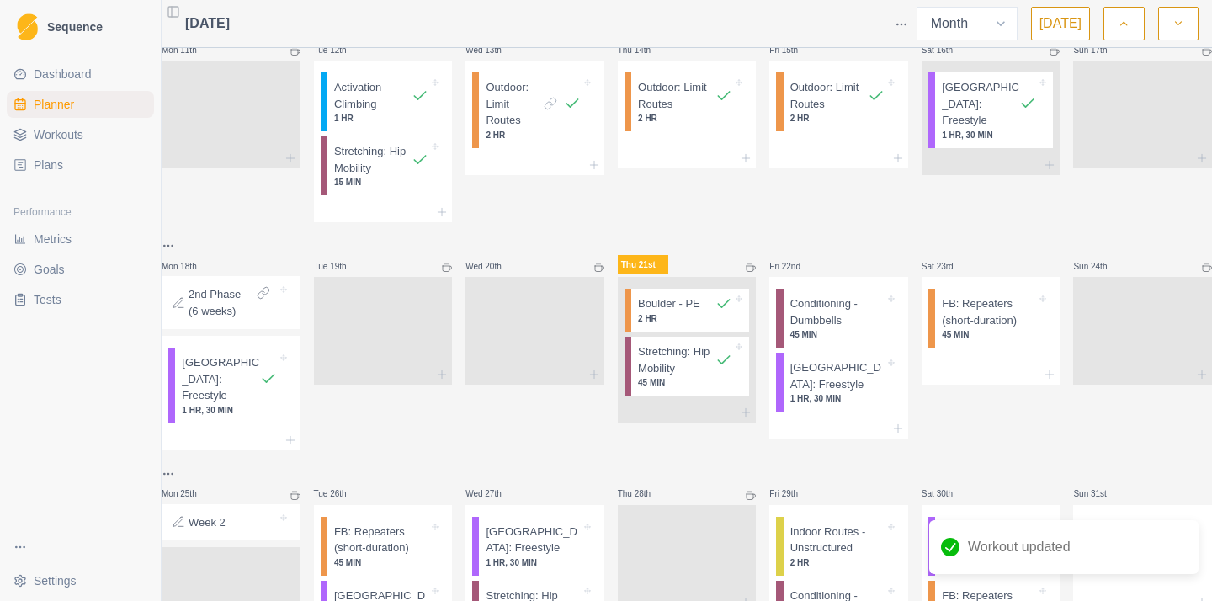
scroll to position [513, 0]
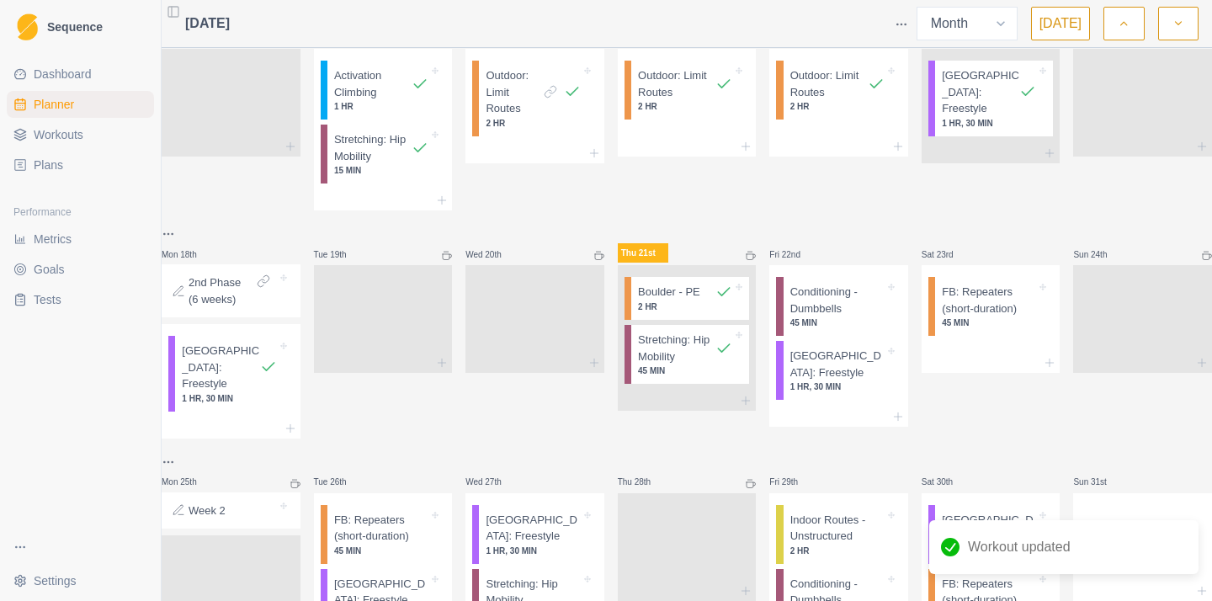
click at [752, 251] on icon at bounding box center [751, 256] width 10 height 10
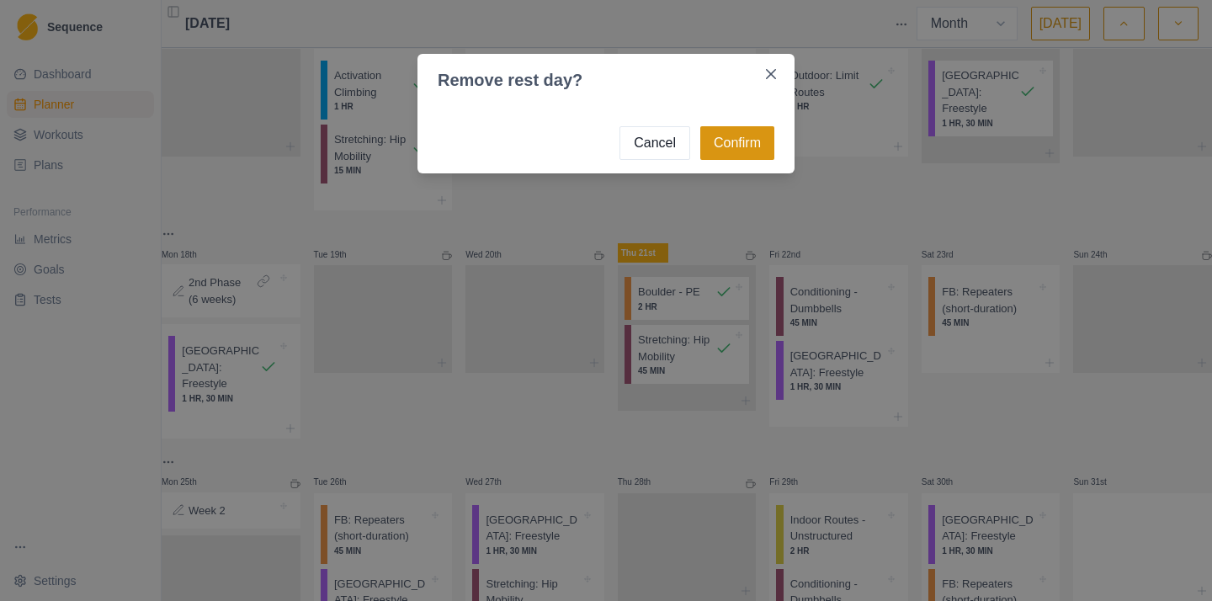
click at [755, 146] on button "Confirm" at bounding box center [737, 143] width 74 height 34
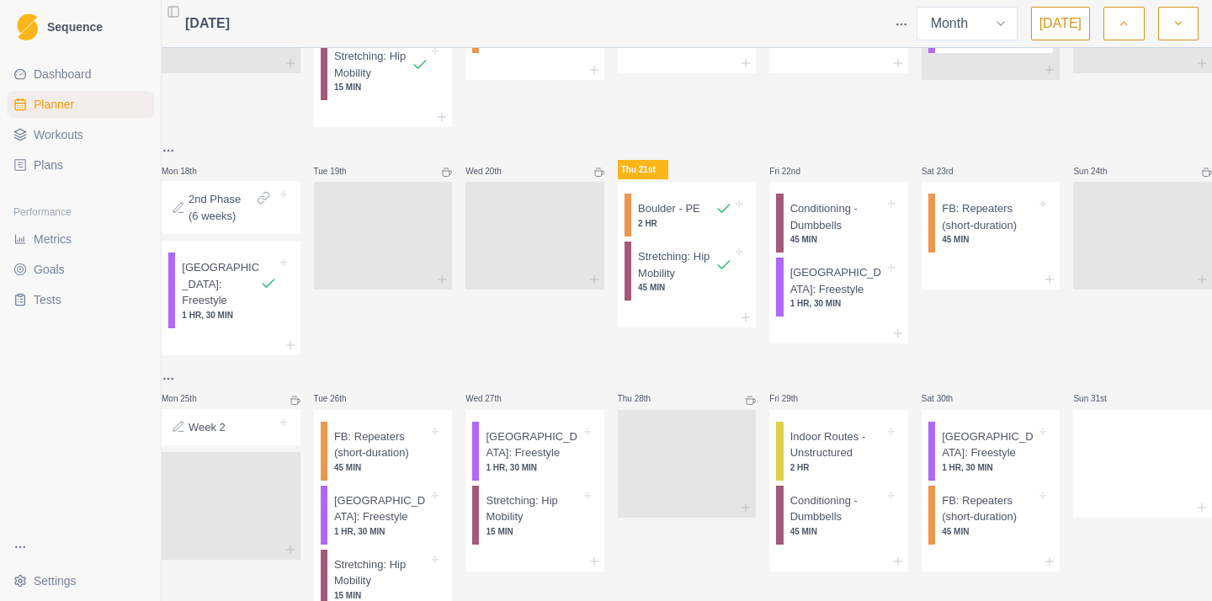
scroll to position [656, 0]
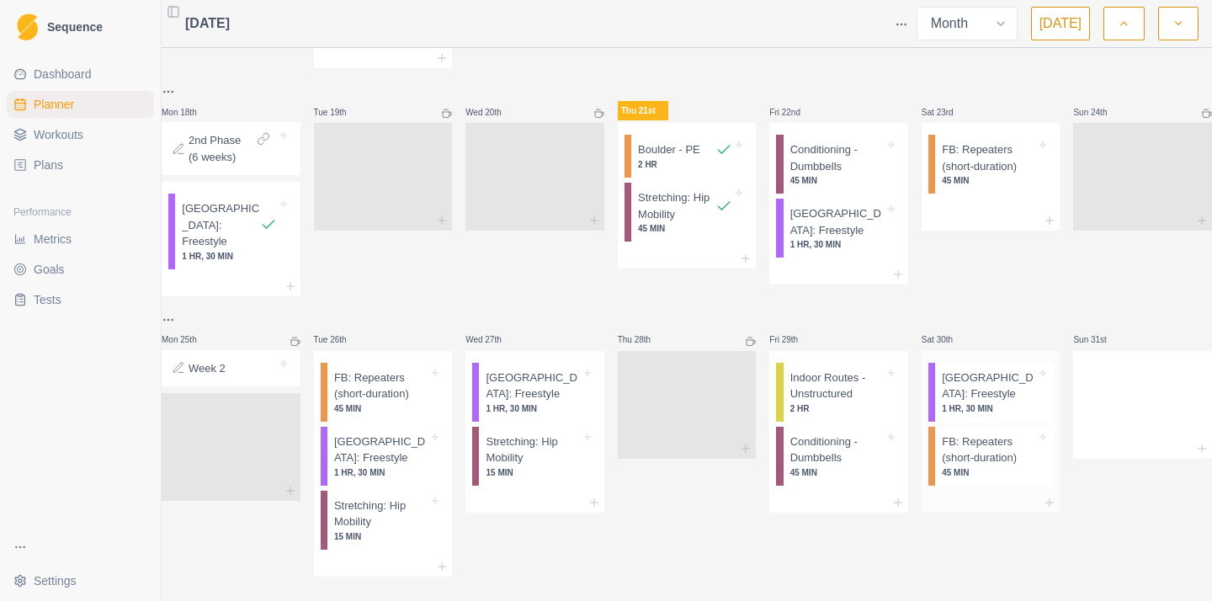
click at [1003, 369] on p "[GEOGRAPHIC_DATA]: Freestyle" at bounding box center [989, 385] width 94 height 33
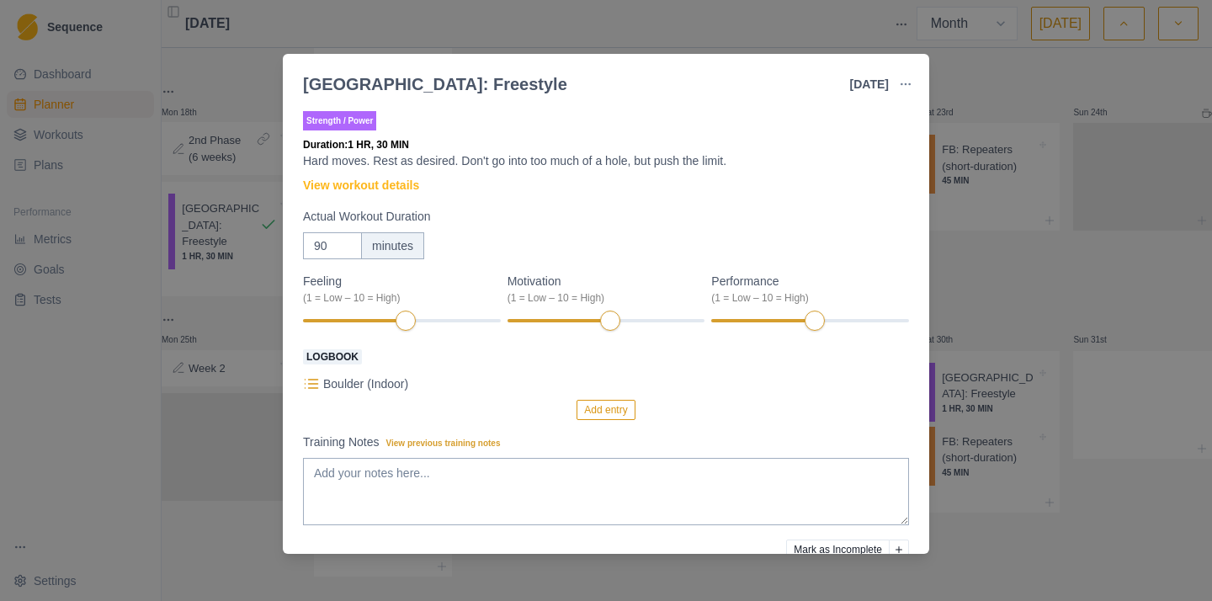
click at [900, 76] on button "button" at bounding box center [906, 84] width 34 height 34
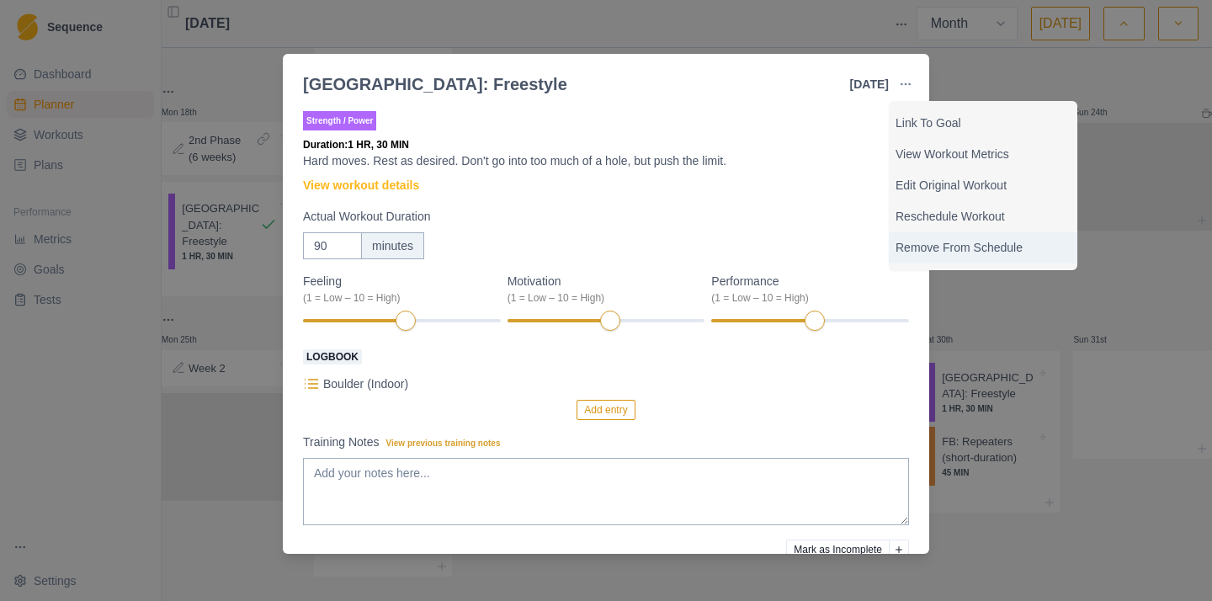
click at [961, 252] on p "Remove From Schedule" at bounding box center [982, 248] width 175 height 18
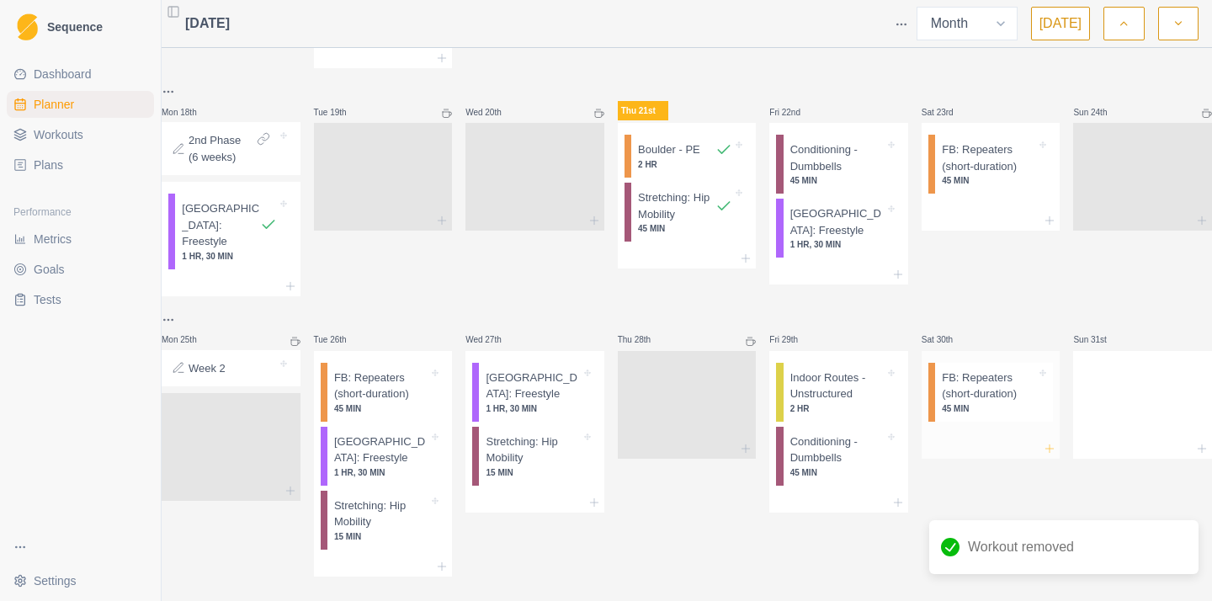
click at [1043, 442] on icon at bounding box center [1049, 448] width 13 height 13
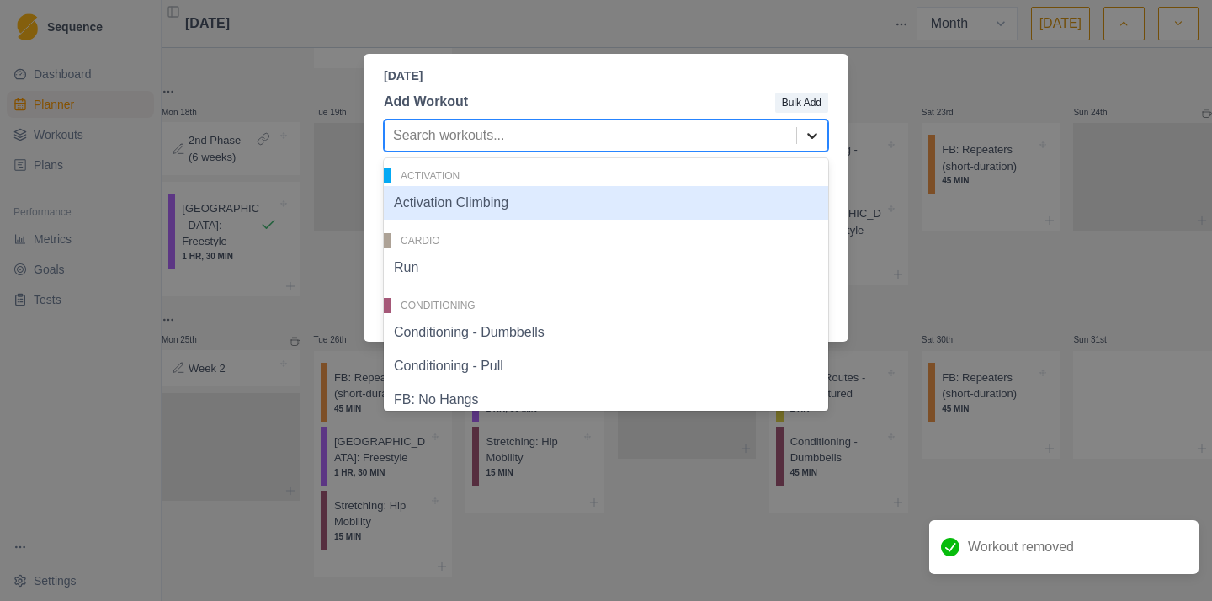
click at [817, 127] on div at bounding box center [812, 135] width 30 height 30
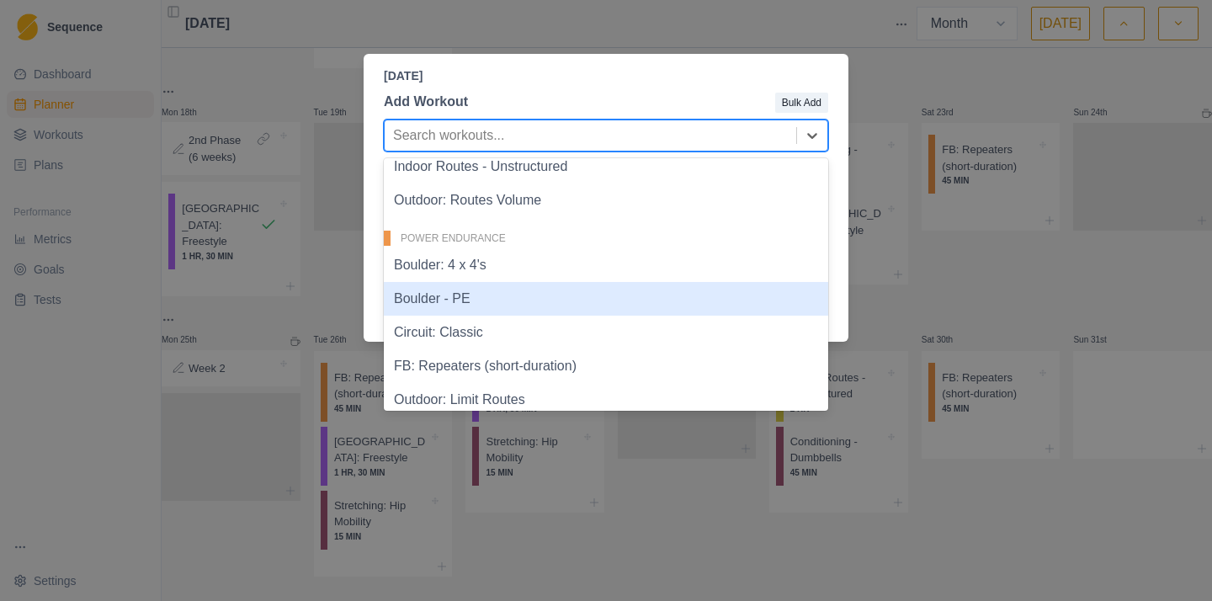
scroll to position [498, 0]
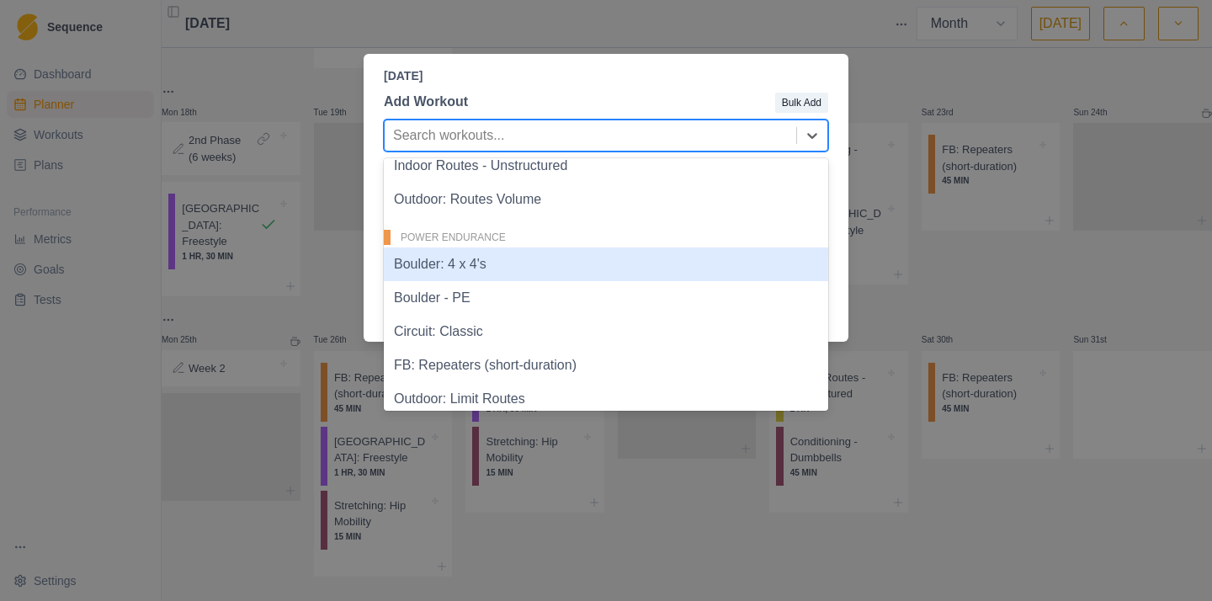
click at [488, 275] on div "Boulder: 4 x 4's" at bounding box center [606, 264] width 444 height 34
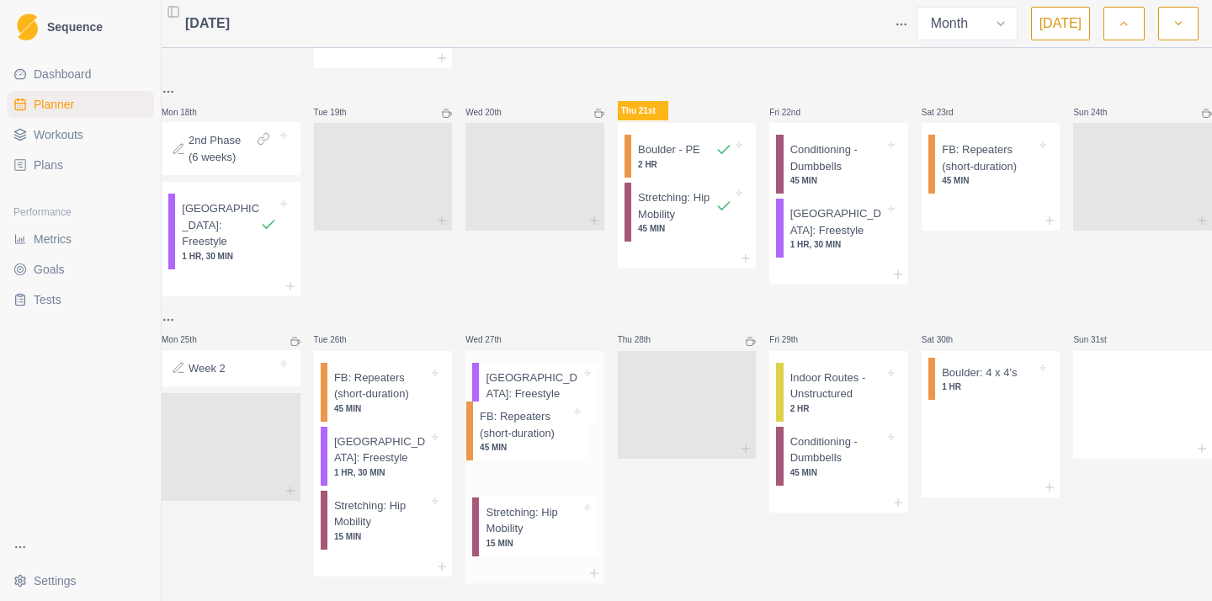
drag, startPoint x: 977, startPoint y: 374, endPoint x: 517, endPoint y: 440, distance: 465.1
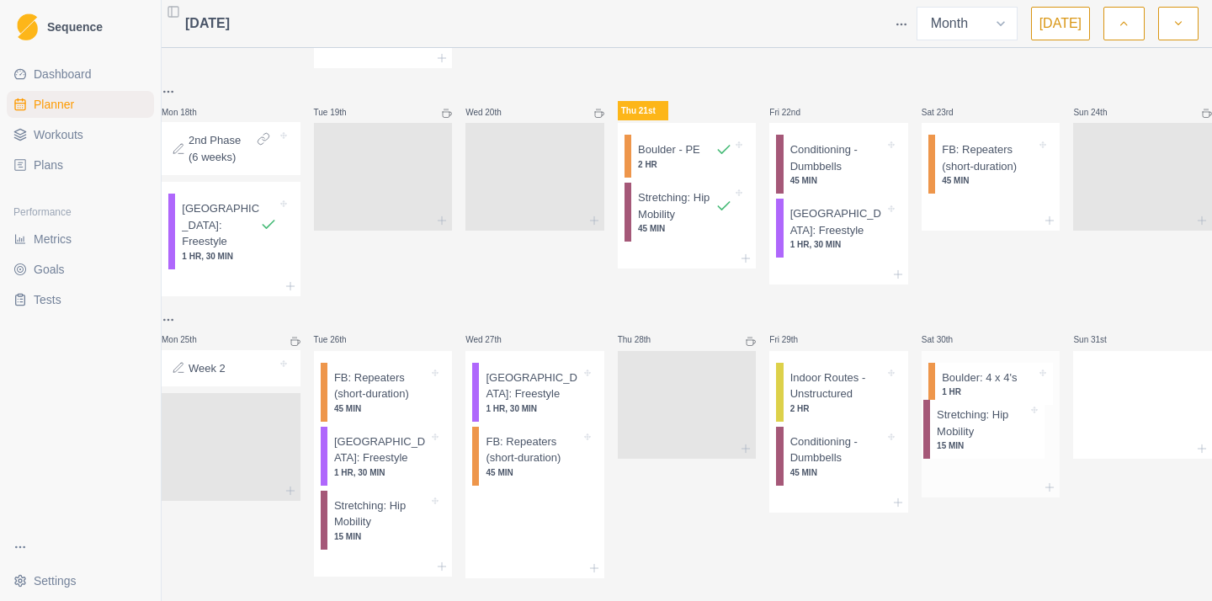
drag, startPoint x: 513, startPoint y: 502, endPoint x: 971, endPoint y: 427, distance: 464.9
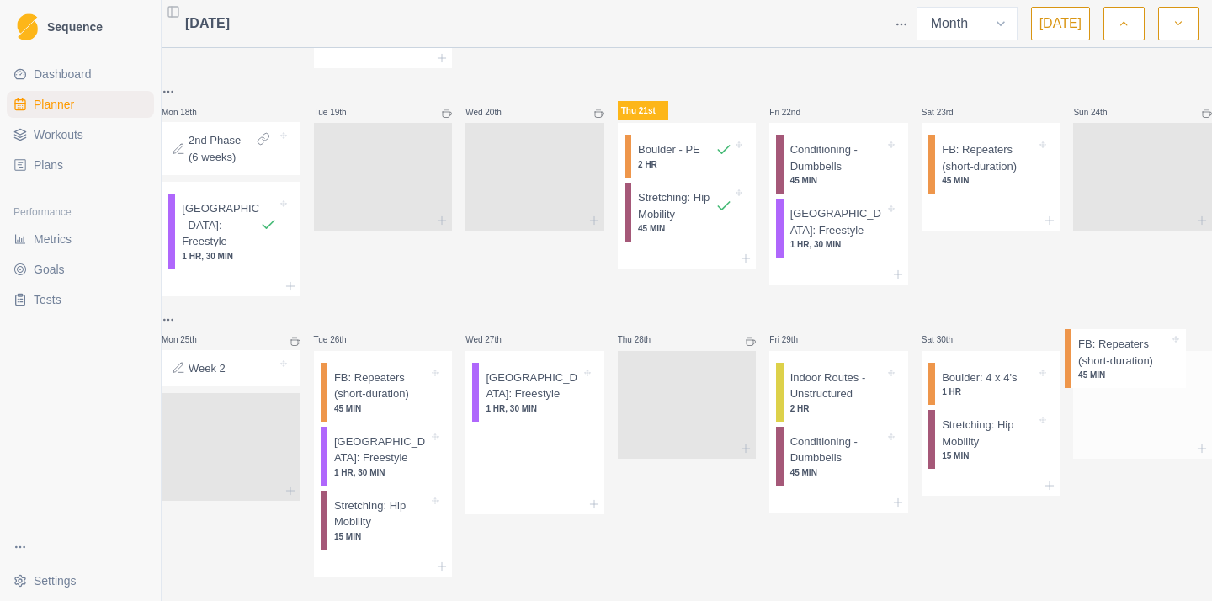
drag, startPoint x: 512, startPoint y: 435, endPoint x: 1109, endPoint y: 364, distance: 601.8
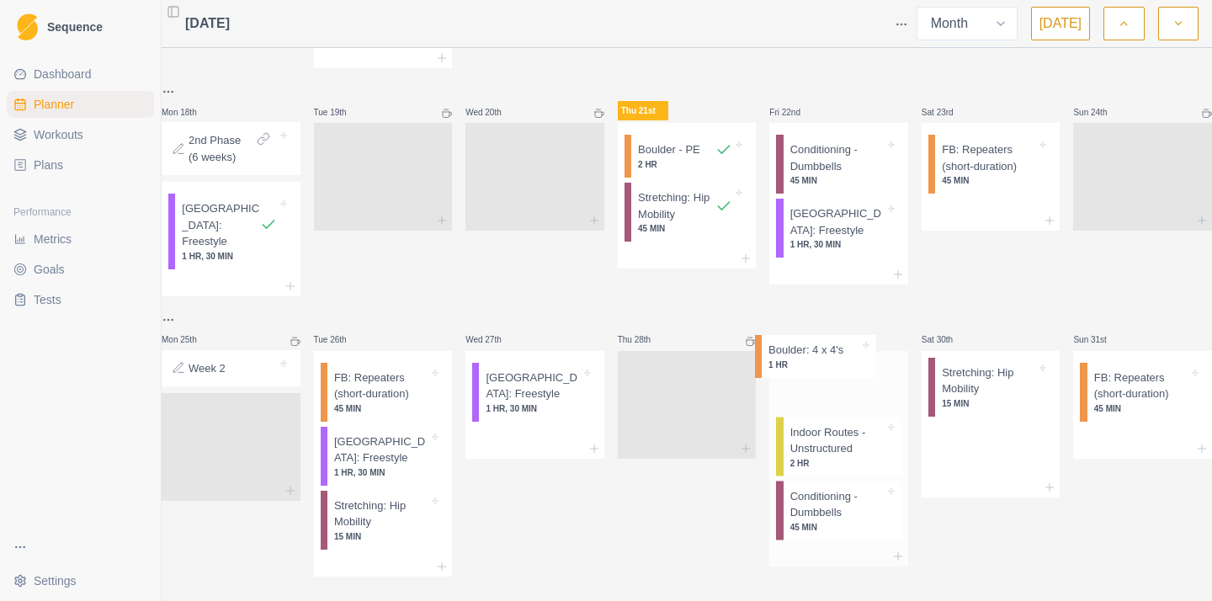
drag, startPoint x: 1001, startPoint y: 371, endPoint x: 837, endPoint y: 371, distance: 164.1
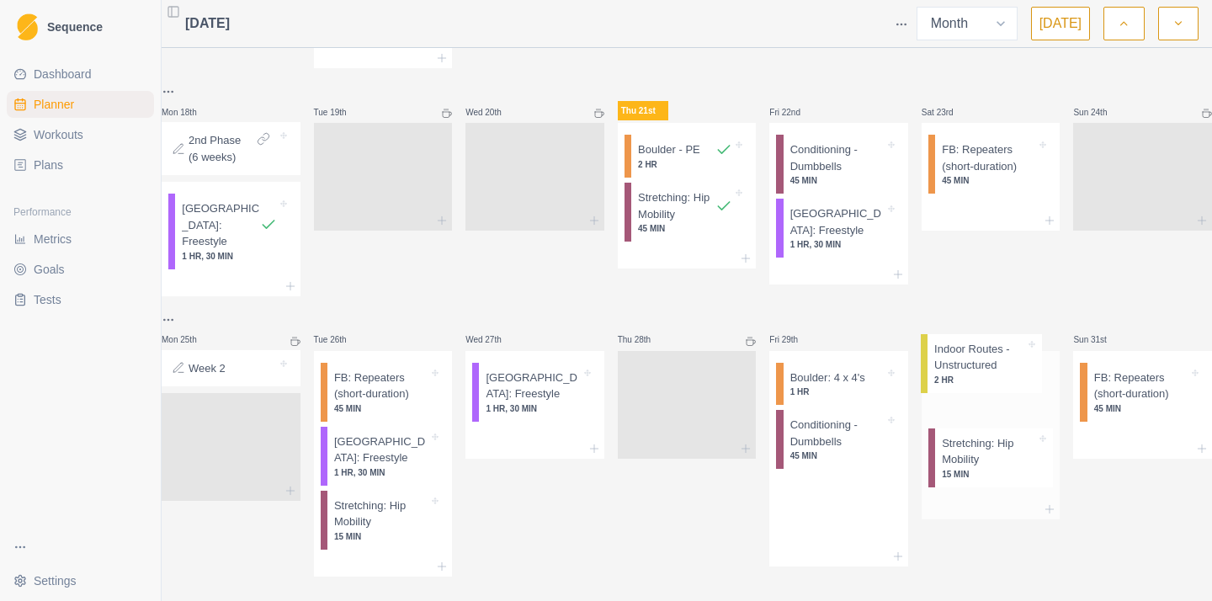
drag, startPoint x: 818, startPoint y: 418, endPoint x: 972, endPoint y: 367, distance: 162.3
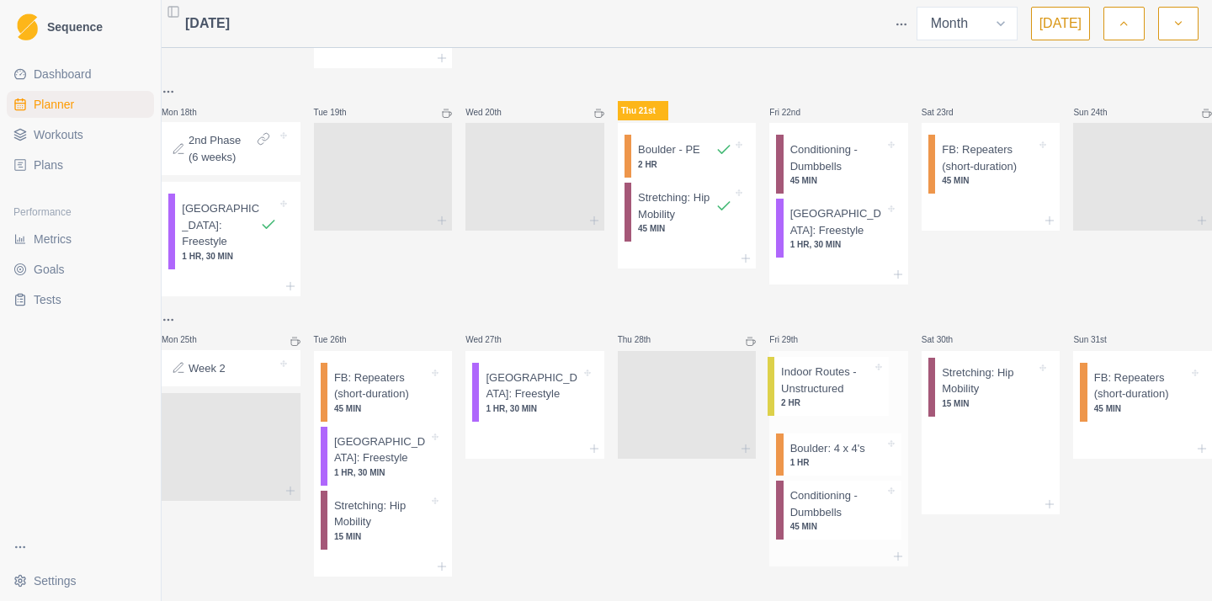
drag, startPoint x: 961, startPoint y: 364, endPoint x: 797, endPoint y: 386, distance: 165.6
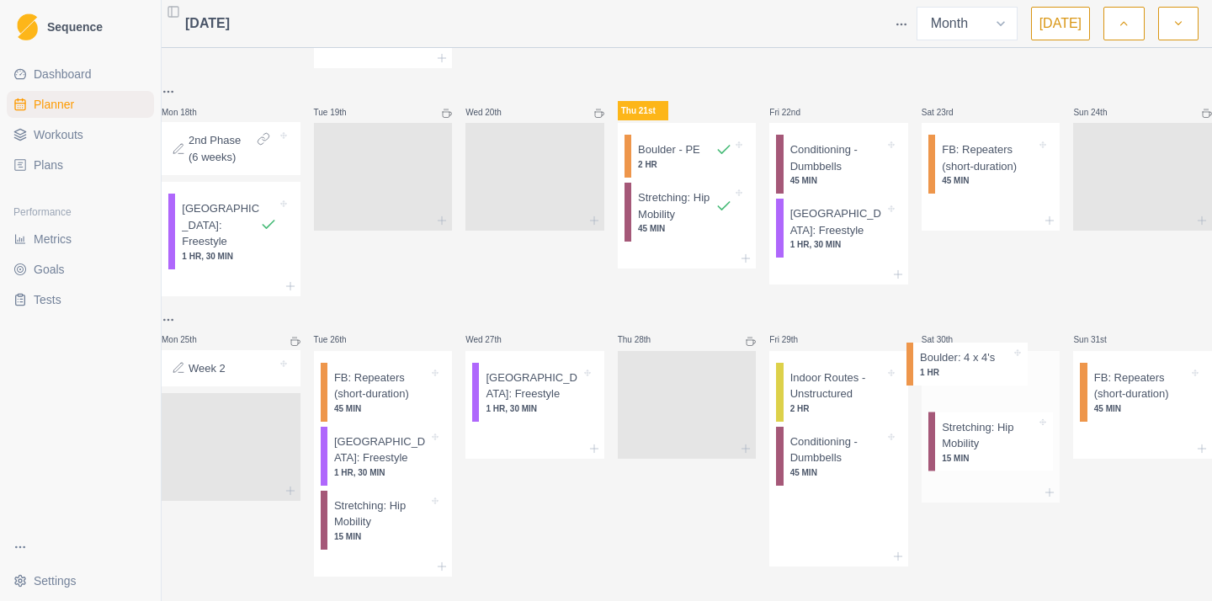
drag, startPoint x: 815, startPoint y: 425, endPoint x: 956, endPoint y: 366, distance: 153.2
click at [598, 442] on icon at bounding box center [593, 448] width 13 height 13
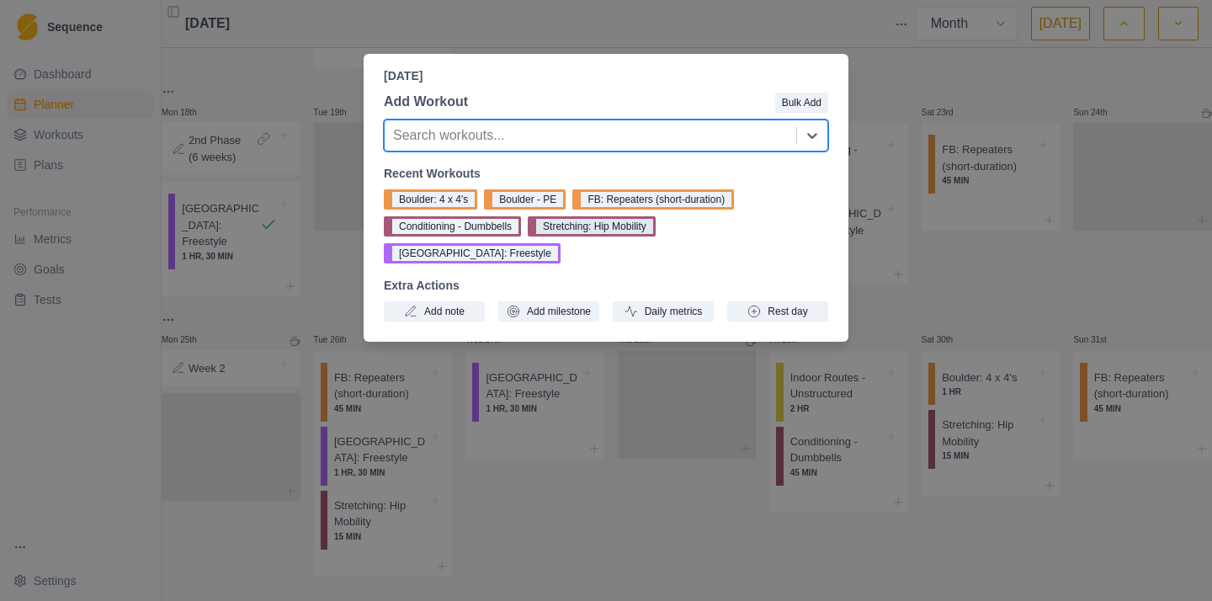
click at [587, 231] on button "Stretching: Hip Mobility" at bounding box center [592, 226] width 128 height 20
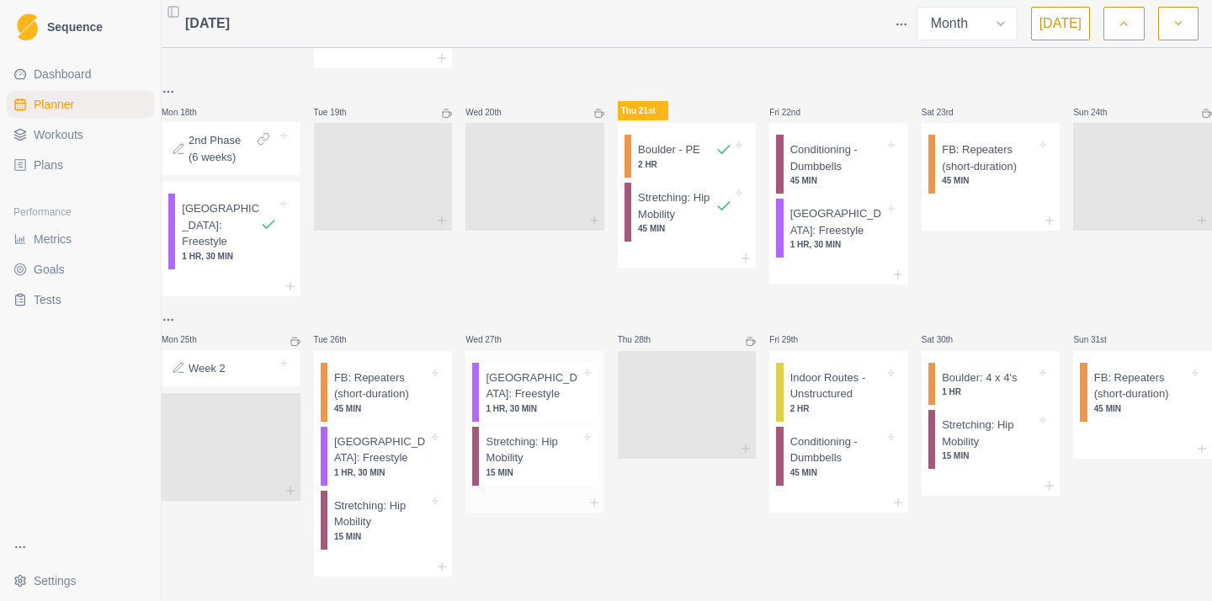
click at [551, 466] on p "15 MIN" at bounding box center [533, 472] width 94 height 13
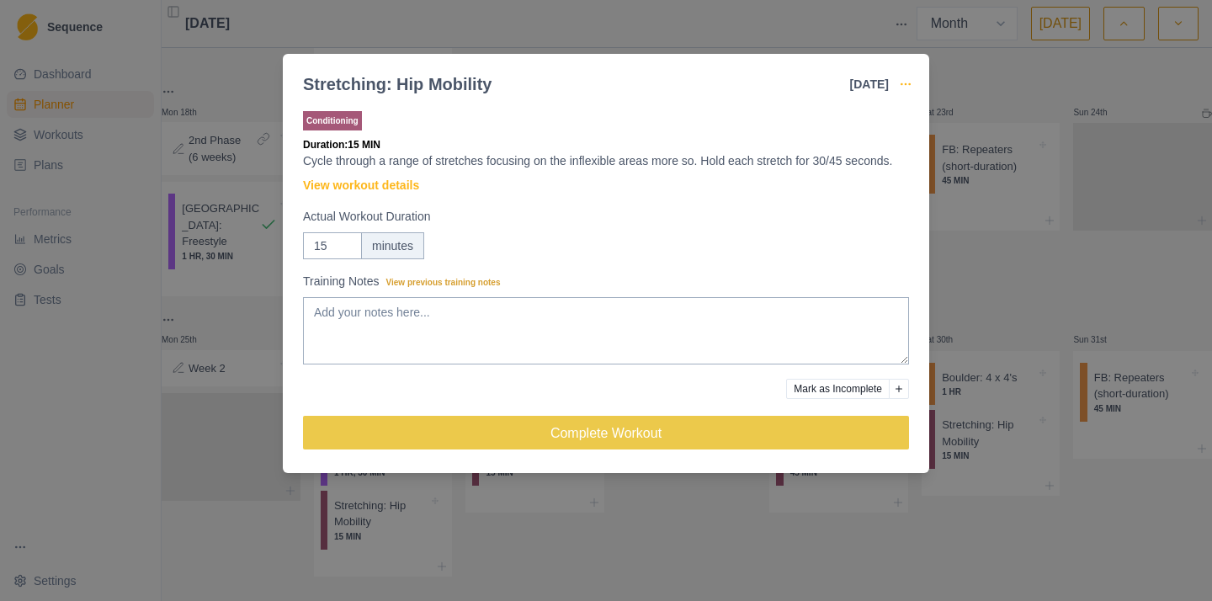
click at [905, 90] on icon "button" at bounding box center [905, 83] width 13 height 13
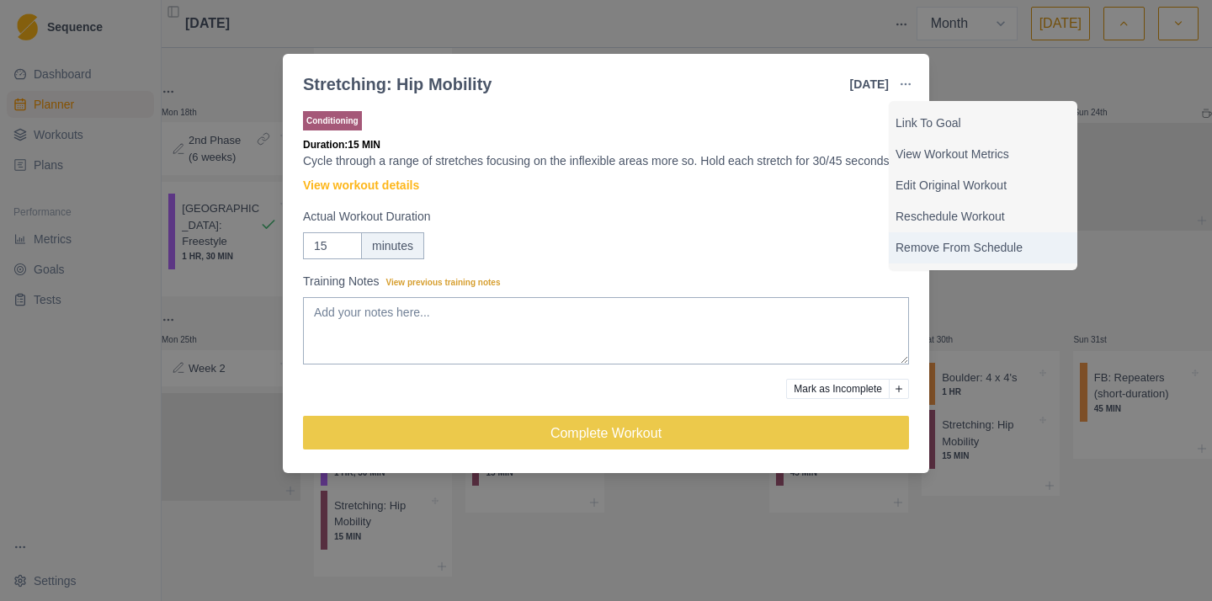
click at [957, 249] on p "Remove From Schedule" at bounding box center [982, 248] width 175 height 18
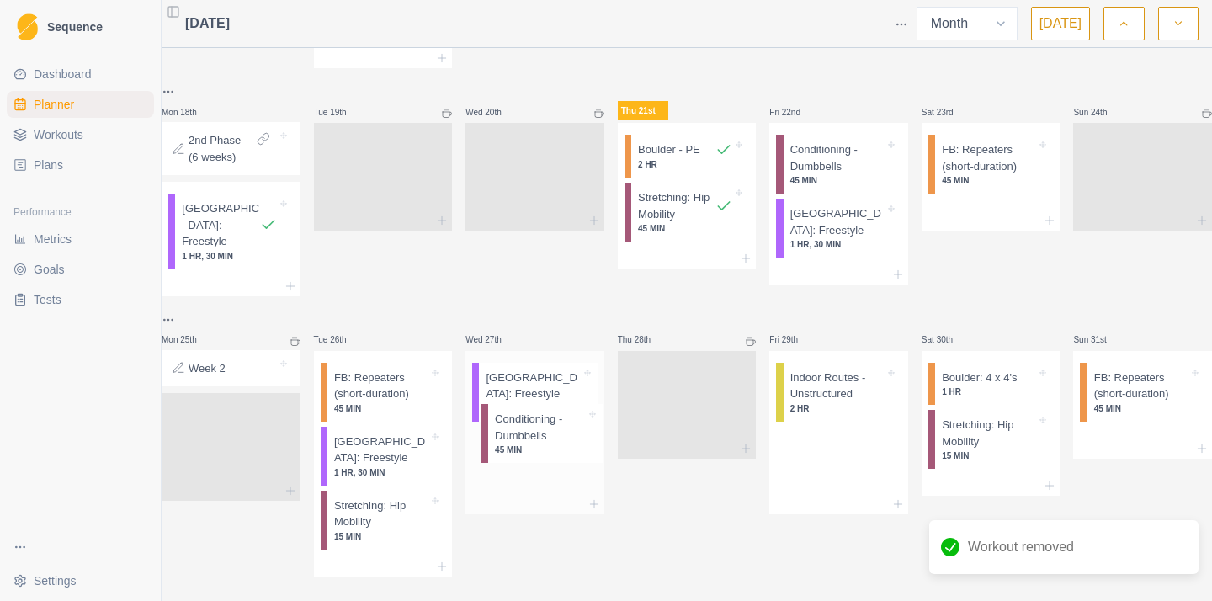
drag, startPoint x: 831, startPoint y: 427, endPoint x: 527, endPoint y: 431, distance: 303.8
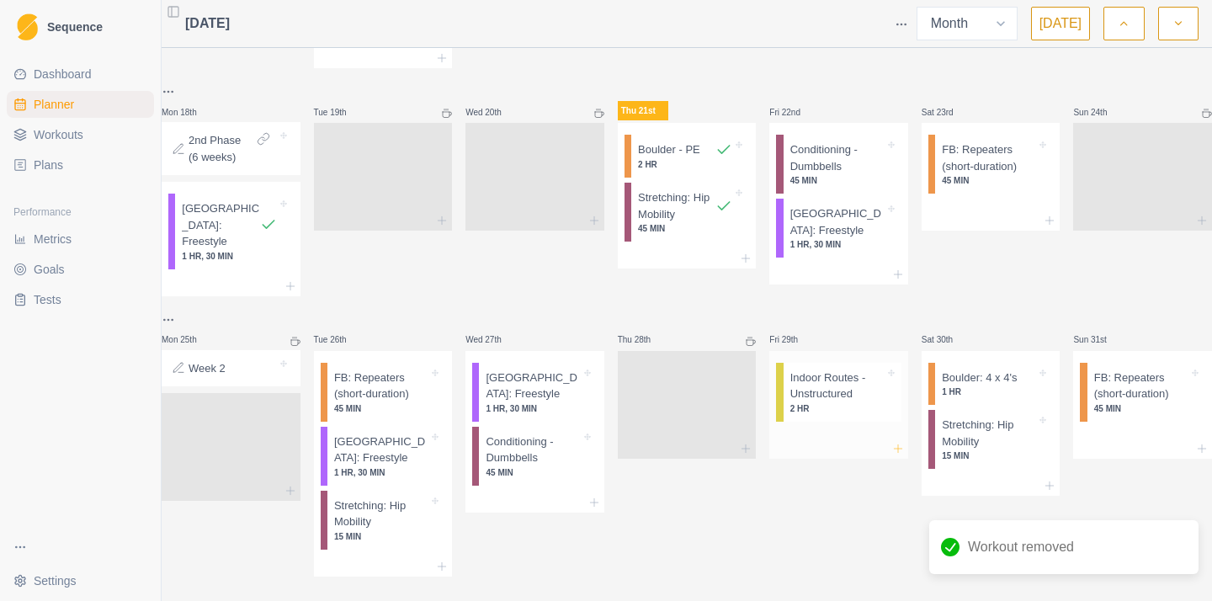
click at [891, 442] on icon at bounding box center [897, 448] width 13 height 13
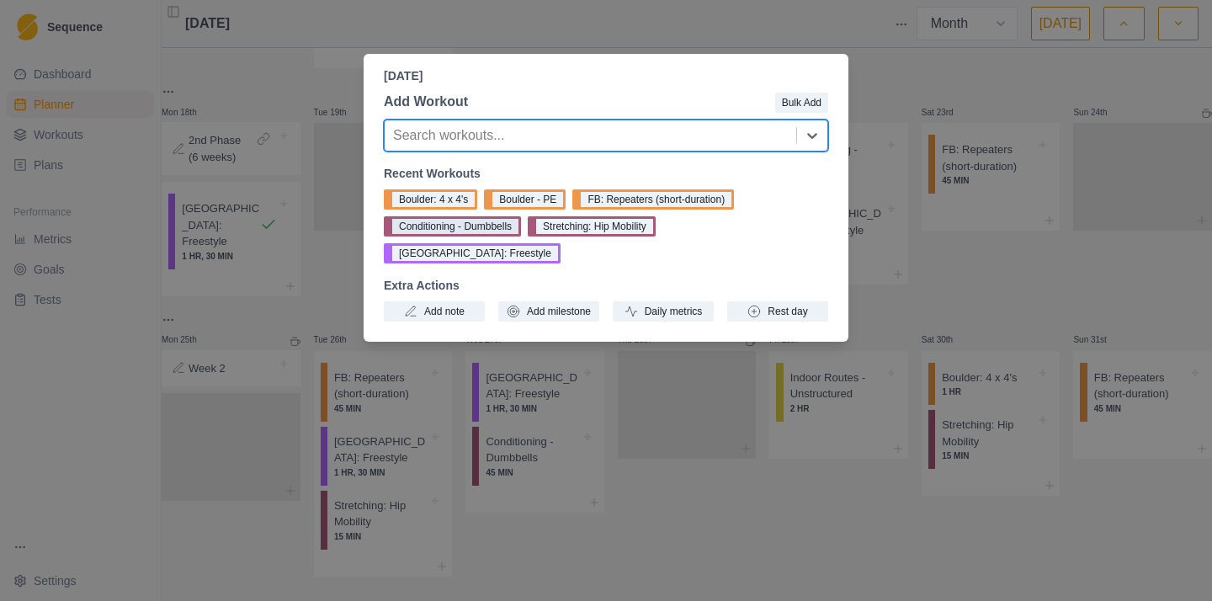
click at [485, 231] on button "Conditioning - Dumbbells" at bounding box center [452, 226] width 137 height 20
